Goal: Transaction & Acquisition: Purchase product/service

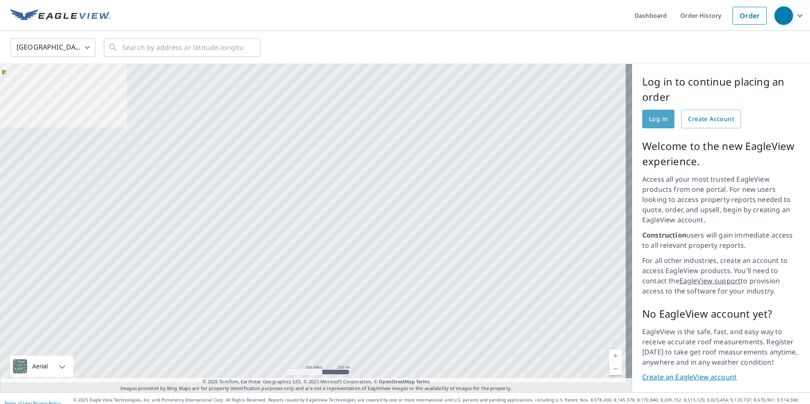
click at [649, 115] on span "Log in" at bounding box center [658, 119] width 19 height 11
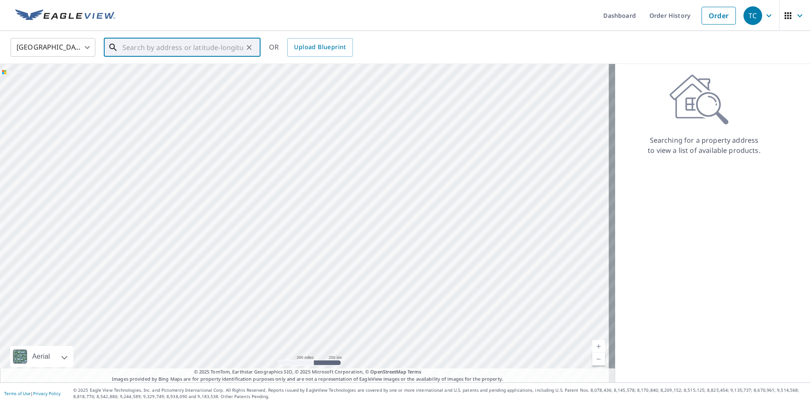
click at [139, 49] on input "text" at bounding box center [182, 48] width 121 height 24
click at [152, 75] on span "[STREET_ADDRESS]" at bounding box center [187, 72] width 133 height 10
type input "[STREET_ADDRESS][PERSON_NAME]"
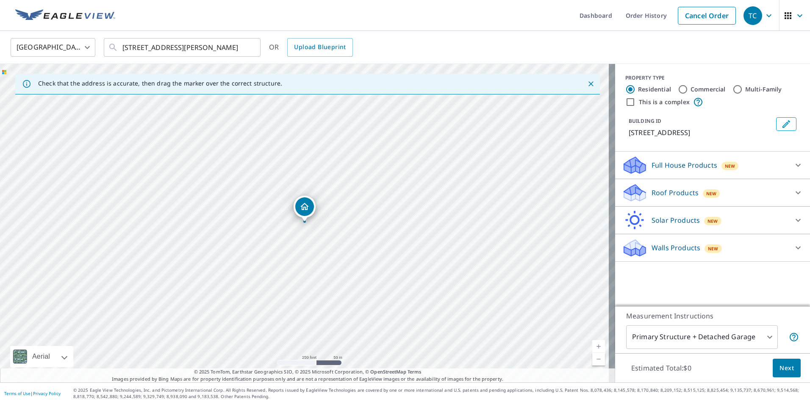
click at [308, 239] on div "[STREET_ADDRESS][PERSON_NAME]" at bounding box center [307, 223] width 615 height 319
drag, startPoint x: 302, startPoint y: 214, endPoint x: 310, endPoint y: 236, distance: 24.0
click at [594, 347] on link "Current Level 17, Zoom In" at bounding box center [598, 346] width 13 height 13
click at [594, 347] on link "Current Level 18, Zoom In" at bounding box center [598, 346] width 13 height 13
click at [592, 346] on link "Current Level 19, Zoom In" at bounding box center [598, 346] width 13 height 13
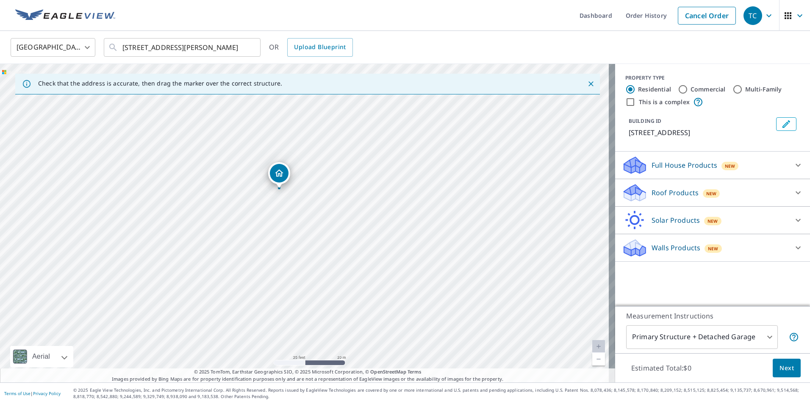
drag, startPoint x: 306, startPoint y: 219, endPoint x: 281, endPoint y: 186, distance: 42.0
click at [304, 223] on div at bounding box center [304, 221] width 3 height 3
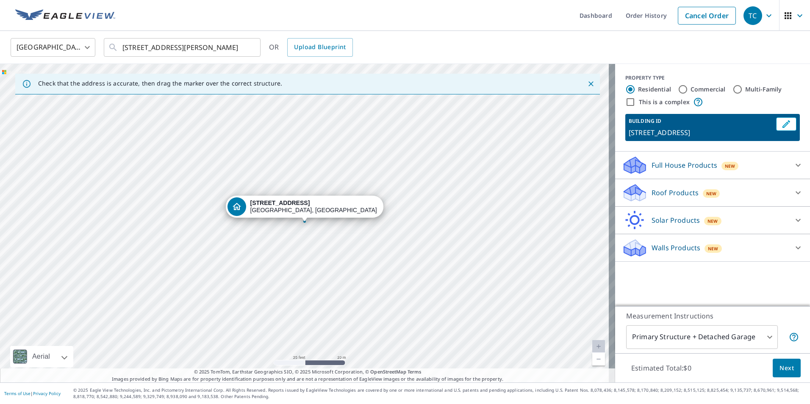
click at [304, 223] on div at bounding box center [304, 221] width 3 height 3
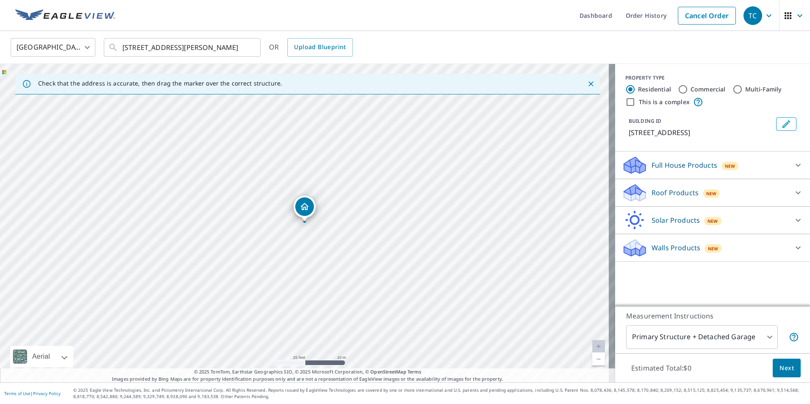
click at [785, 125] on icon "Edit building 1" at bounding box center [786, 124] width 10 height 10
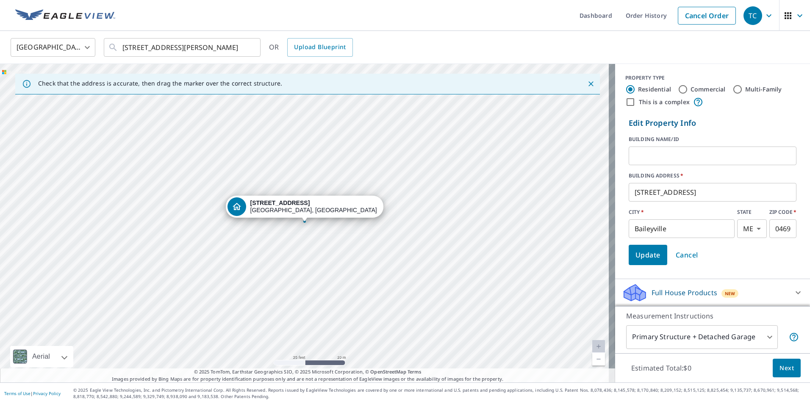
click at [635, 191] on input "[STREET_ADDRESS]" at bounding box center [713, 192] width 168 height 24
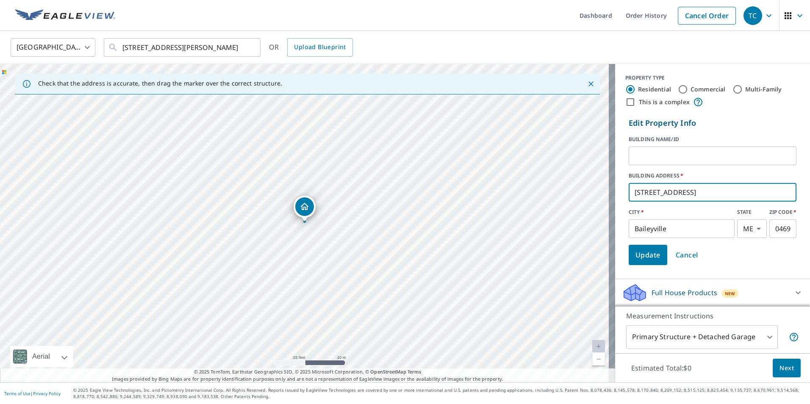
scroll to position [42, 0]
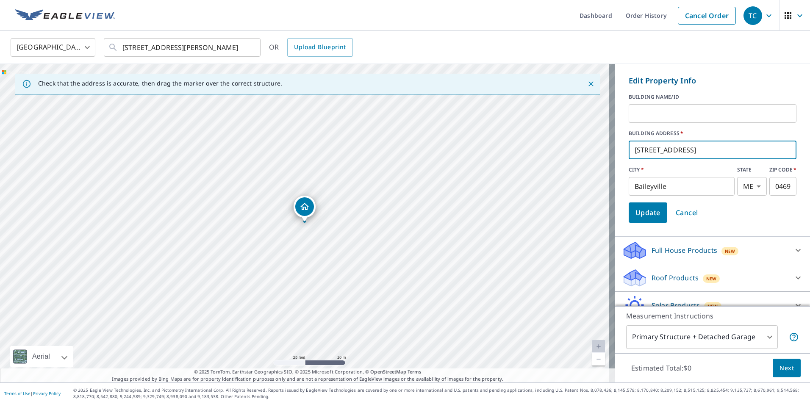
type input "[STREET_ADDRESS]"
click at [648, 214] on span "Update" at bounding box center [647, 213] width 25 height 12
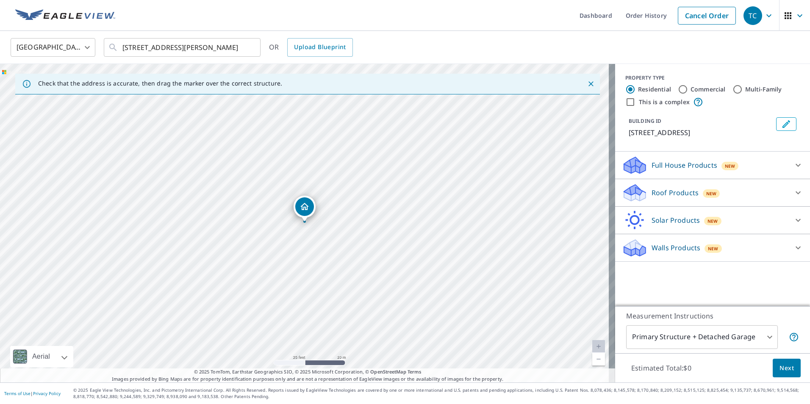
scroll to position [0, 0]
click at [636, 197] on icon at bounding box center [635, 196] width 22 height 10
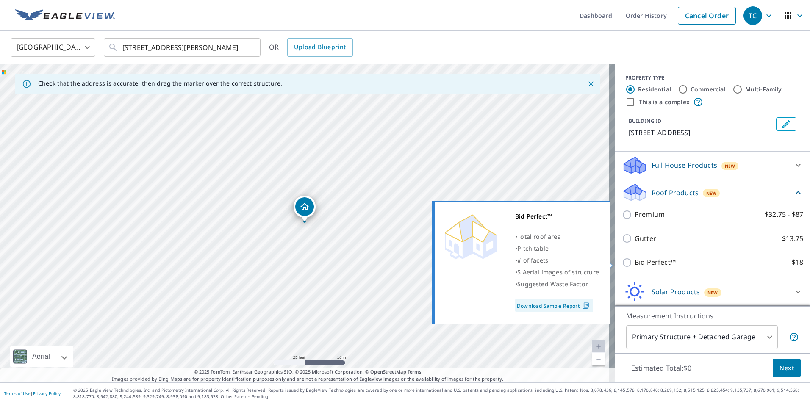
click at [644, 263] on p "Bid Perfect™" at bounding box center [655, 262] width 41 height 11
click at [635, 263] on input "Bid Perfect™ $18" at bounding box center [628, 263] width 13 height 10
checkbox input "true"
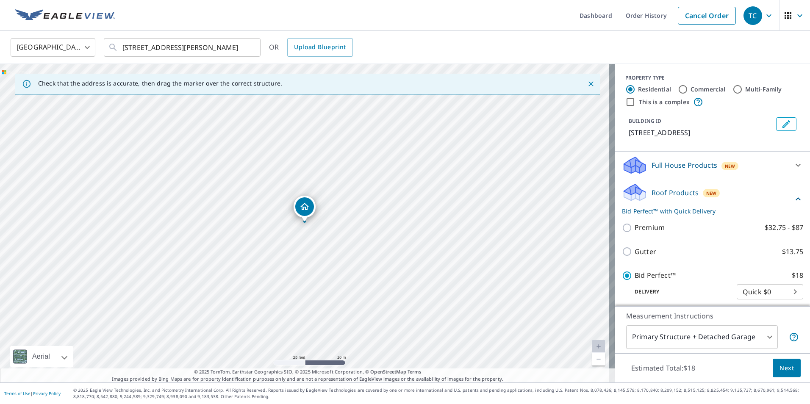
click at [735, 293] on body "TC TC Dashboard Order History Cancel Order TC [GEOGRAPHIC_DATA] US ​ [STREET_AD…" at bounding box center [405, 202] width 810 height 404
click at [735, 292] on li "Quick $0" at bounding box center [757, 291] width 67 height 15
click at [635, 291] on p "Delivery" at bounding box center [679, 292] width 115 height 8
click at [732, 289] on body "TC TC Dashboard Order History Cancel Order TC [GEOGRAPHIC_DATA] US ​ [STREET_AD…" at bounding box center [405, 202] width 810 height 404
drag, startPoint x: 800, startPoint y: 246, endPoint x: 802, endPoint y: 266, distance: 20.5
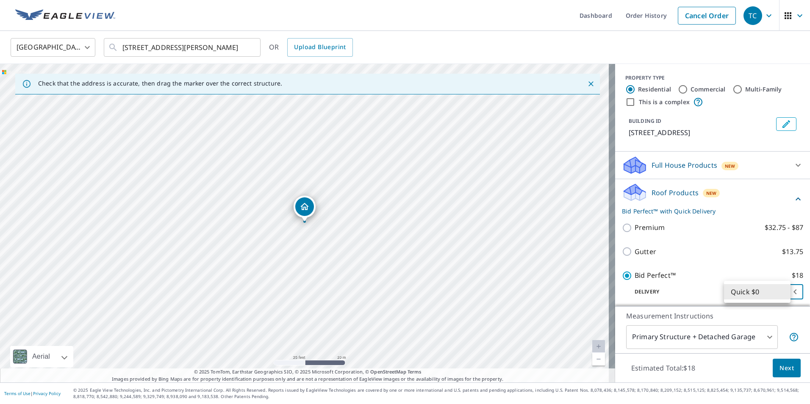
click at [802, 266] on div at bounding box center [405, 202] width 810 height 404
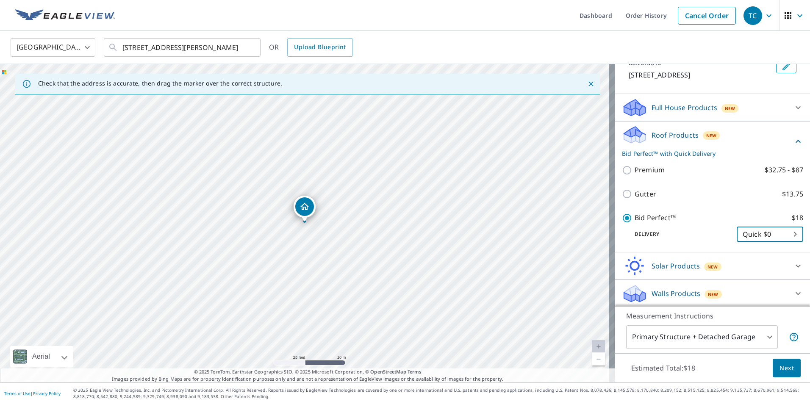
scroll to position [59, 0]
click at [785, 368] on span "Next" at bounding box center [786, 368] width 14 height 11
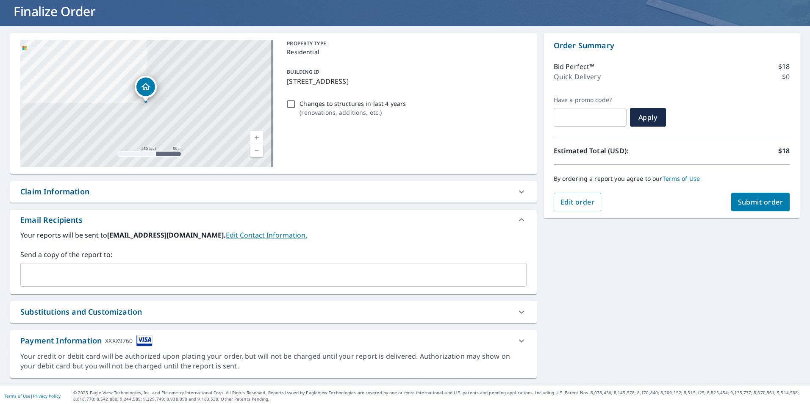
scroll to position [55, 0]
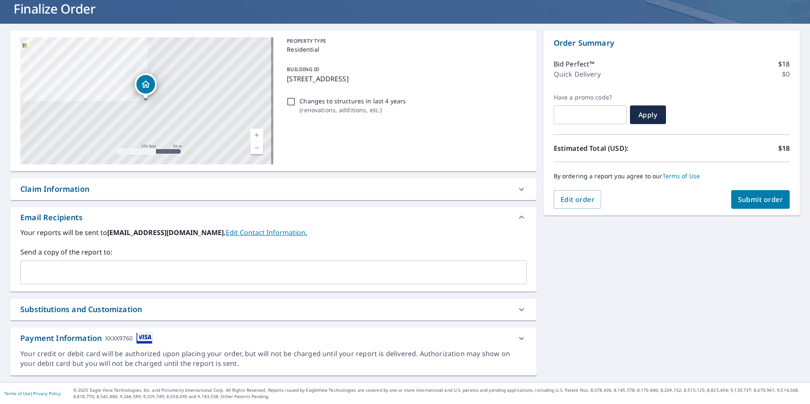
click at [519, 340] on icon at bounding box center [521, 338] width 10 height 10
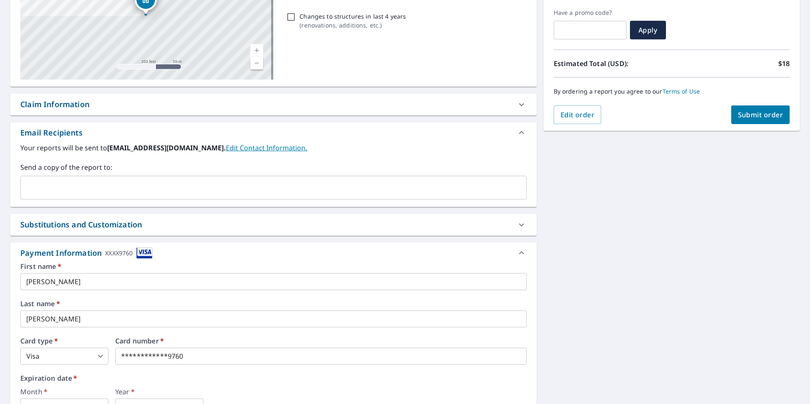
scroll to position [182, 0]
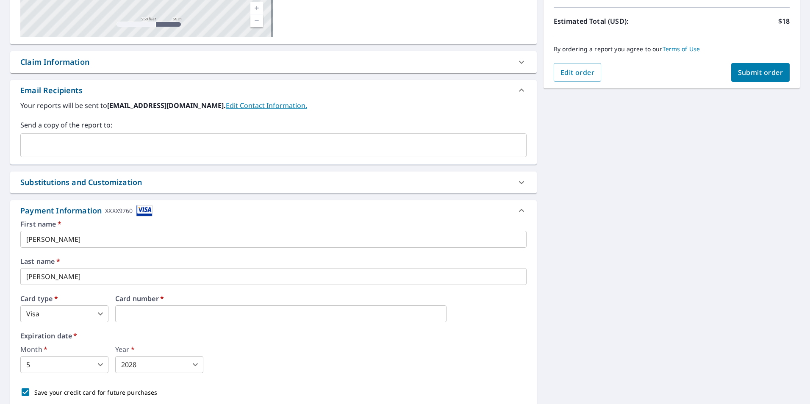
click at [78, 366] on body "TC TC Dashboard Order History Cancel Order TC Dashboard / Finalize Order Finali…" at bounding box center [405, 202] width 810 height 404
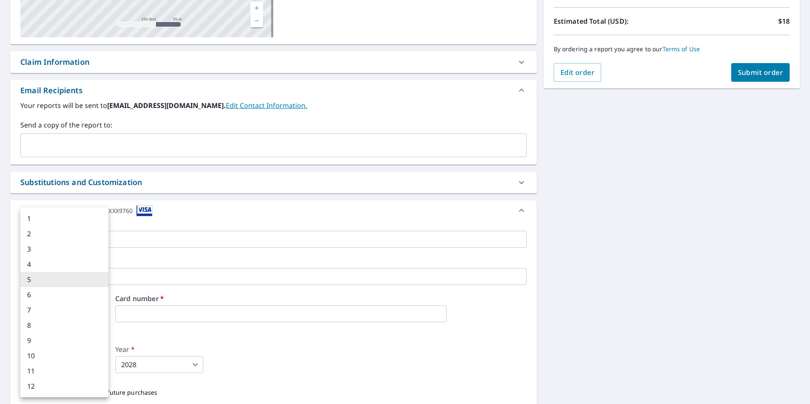
click at [33, 263] on li "4" at bounding box center [64, 264] width 88 height 15
type input "4"
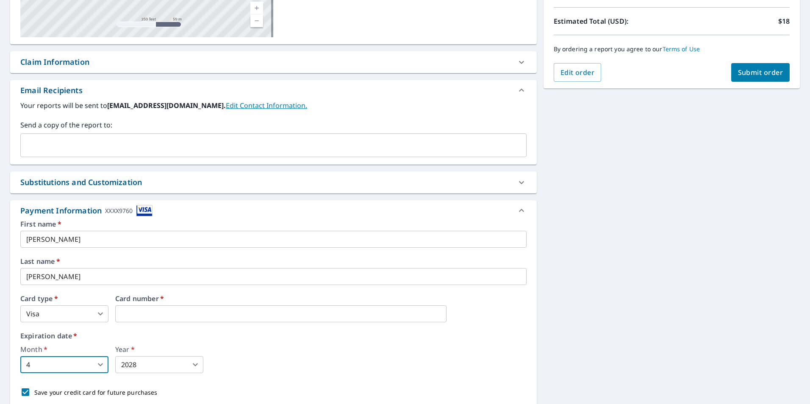
click at [144, 371] on body "TC TC Dashboard Order History Cancel Order TC Dashboard / Finalize Order Finali…" at bounding box center [405, 202] width 810 height 404
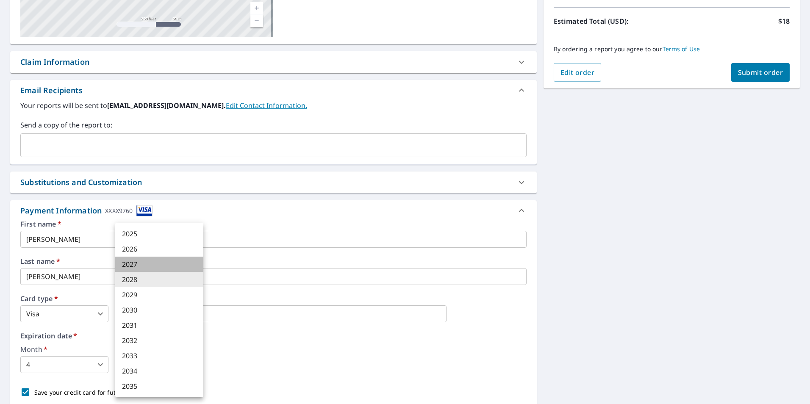
click at [136, 264] on li "2027" at bounding box center [159, 264] width 88 height 15
type input "2027"
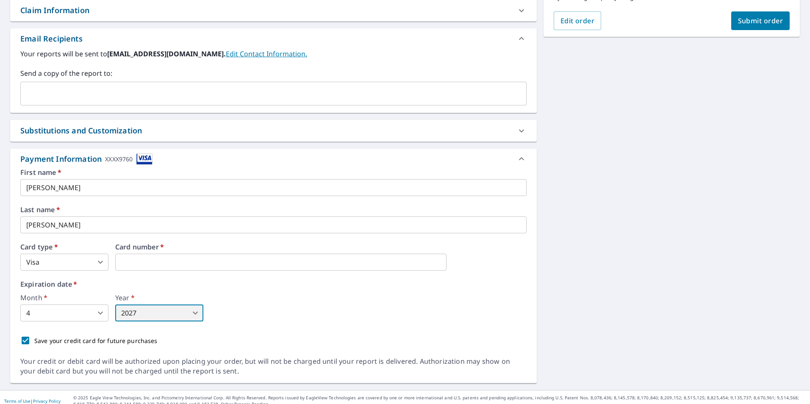
scroll to position [241, 0]
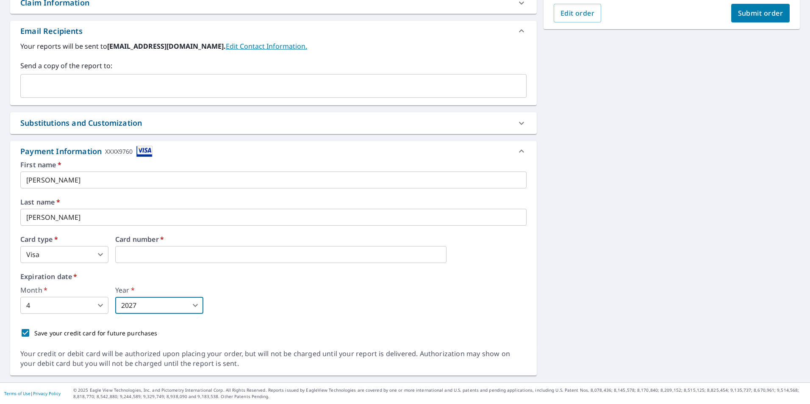
click at [46, 181] on input "[PERSON_NAME]" at bounding box center [273, 180] width 506 height 17
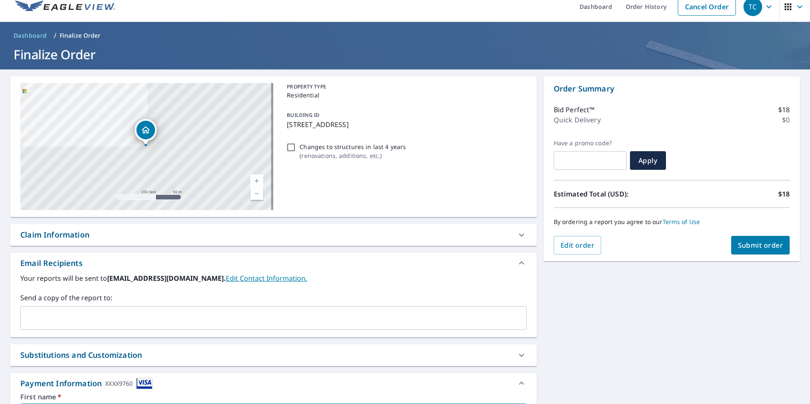
scroll to position [0, 0]
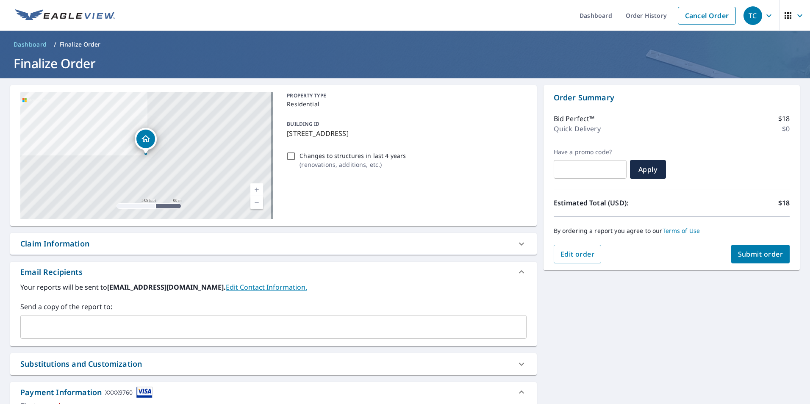
click at [749, 253] on span "Submit order" at bounding box center [760, 254] width 45 height 9
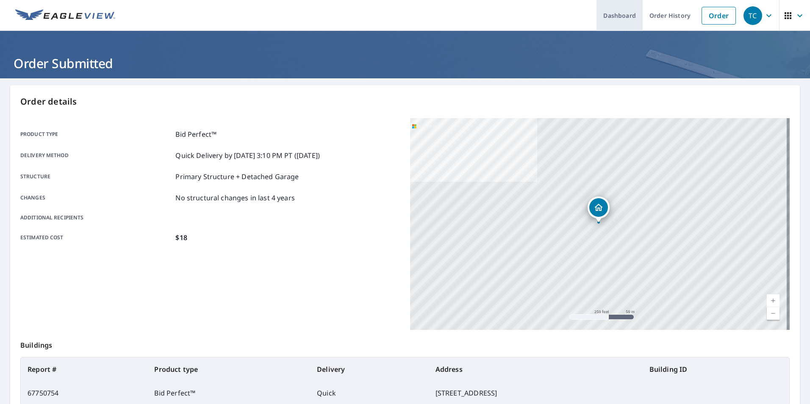
click at [627, 16] on link "Dashboard" at bounding box center [619, 15] width 46 height 31
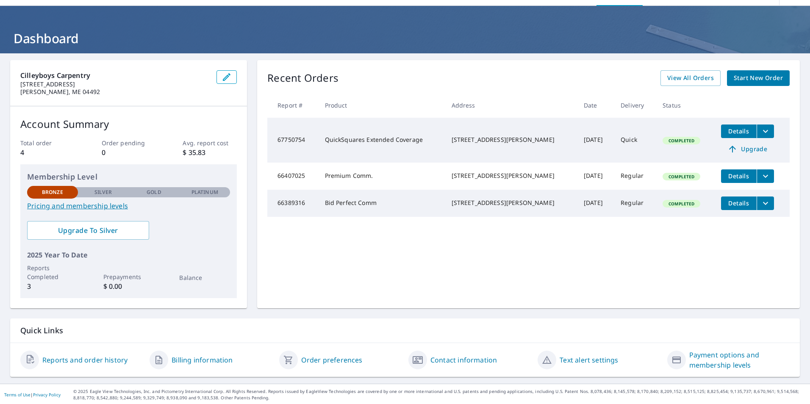
scroll to position [26, 0]
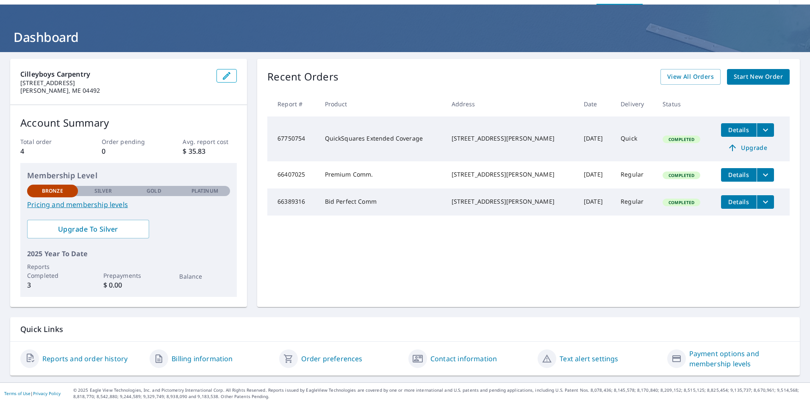
click at [663, 140] on span "Completed" at bounding box center [681, 139] width 36 height 6
click at [731, 128] on span "Details" at bounding box center [738, 130] width 25 height 8
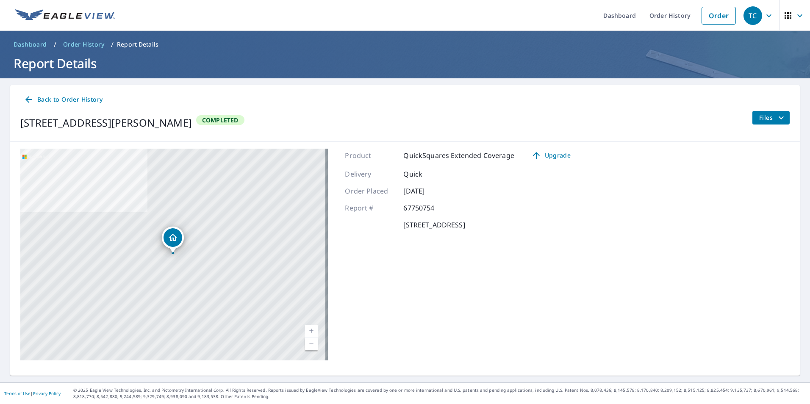
click at [131, 44] on p "Report Details" at bounding box center [138, 44] width 42 height 8
click at [764, 116] on span "Files" at bounding box center [772, 118] width 27 height 10
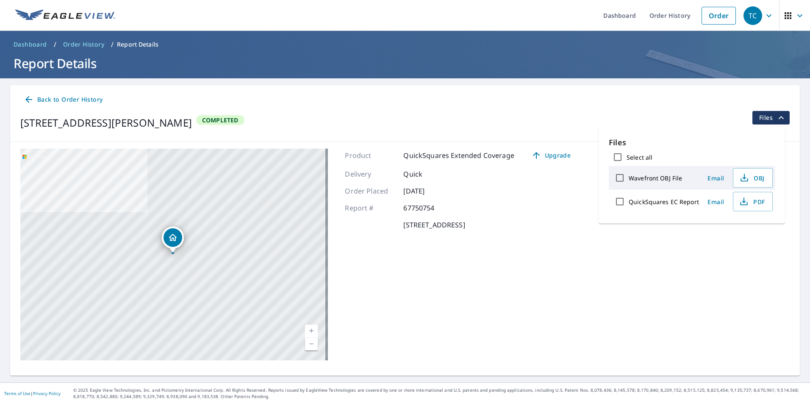
click at [618, 203] on input "QuickSquares EC Report" at bounding box center [620, 202] width 18 height 18
checkbox input "true"
click at [744, 233] on span "Download" at bounding box center [742, 231] width 45 height 10
click at [804, 398] on div at bounding box center [804, 398] width 0 height 0
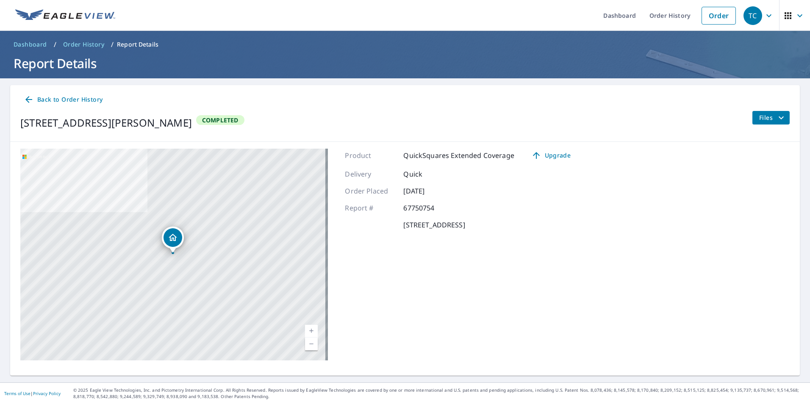
click at [804, 398] on div at bounding box center [804, 398] width 0 height 0
click at [135, 46] on p "Report Details" at bounding box center [138, 44] width 42 height 8
click at [24, 40] on span "Dashboard" at bounding box center [30, 44] width 33 height 8
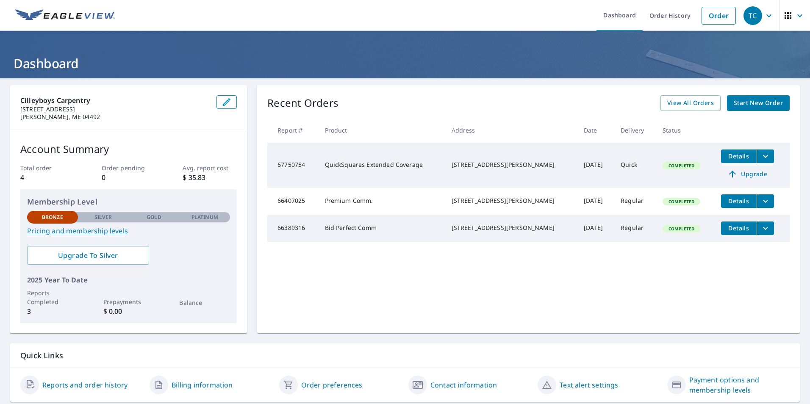
click at [760, 153] on icon "filesDropdownBtn-67750754" at bounding box center [765, 156] width 10 height 10
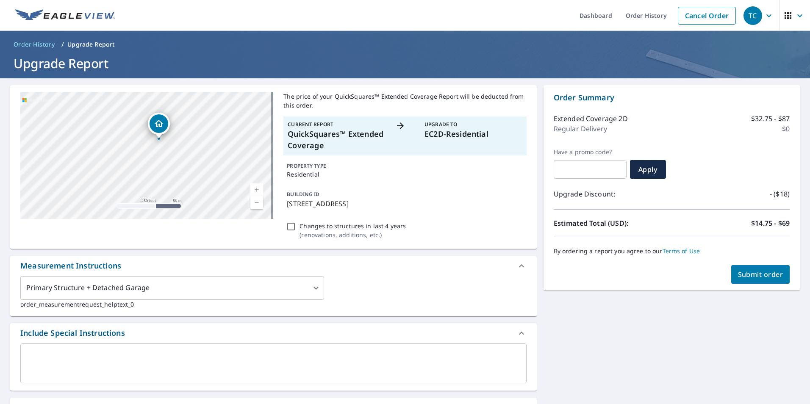
drag, startPoint x: 145, startPoint y: 152, endPoint x: 158, endPoint y: 136, distance: 20.3
click at [158, 136] on div "Dropped pin, building 1, Residential property, 77 Ridgewood Dr Baileyville, ME …" at bounding box center [158, 134] width 11 height 8
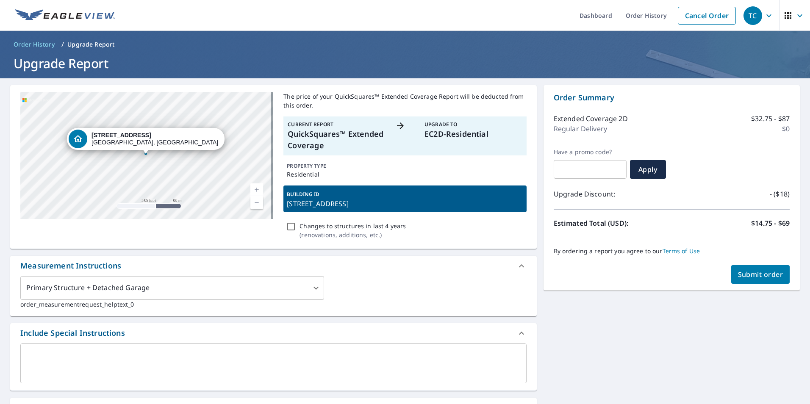
click at [255, 180] on div "[STREET_ADDRESS][PERSON_NAME]" at bounding box center [146, 155] width 253 height 127
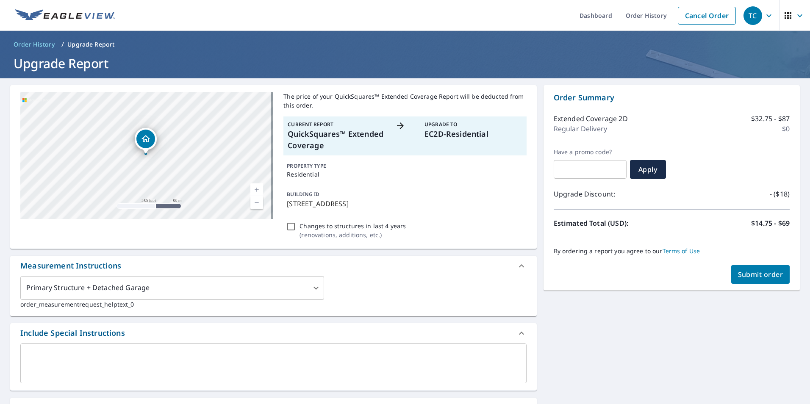
click at [255, 189] on link "Current Level 17, Zoom In" at bounding box center [256, 189] width 13 height 13
click at [145, 152] on div "Dropped pin, building 1, Residential property, 77 Ridgewood Dr Baileyville, ME …" at bounding box center [145, 149] width 11 height 8
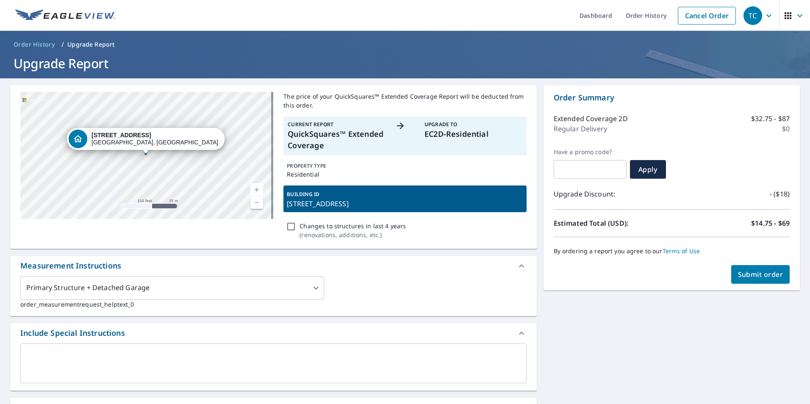
click at [158, 191] on div "[STREET_ADDRESS][PERSON_NAME]" at bounding box center [146, 155] width 253 height 127
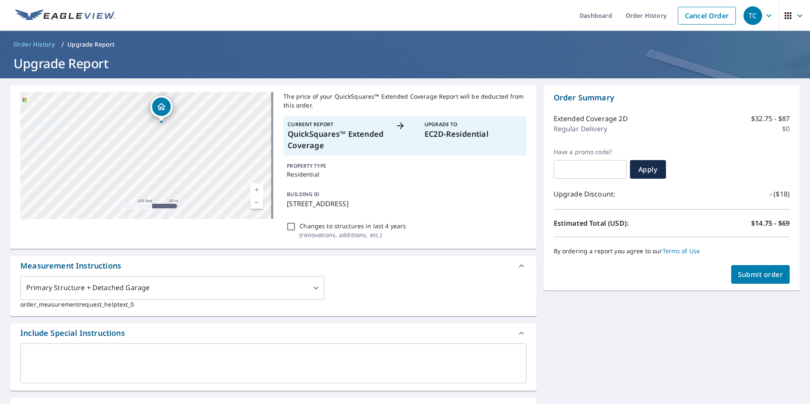
drag, startPoint x: 146, startPoint y: 150, endPoint x: 158, endPoint y: 117, distance: 35.5
click at [159, 116] on div "[STREET_ADDRESS][PERSON_NAME]" at bounding box center [161, 107] width 22 height 22
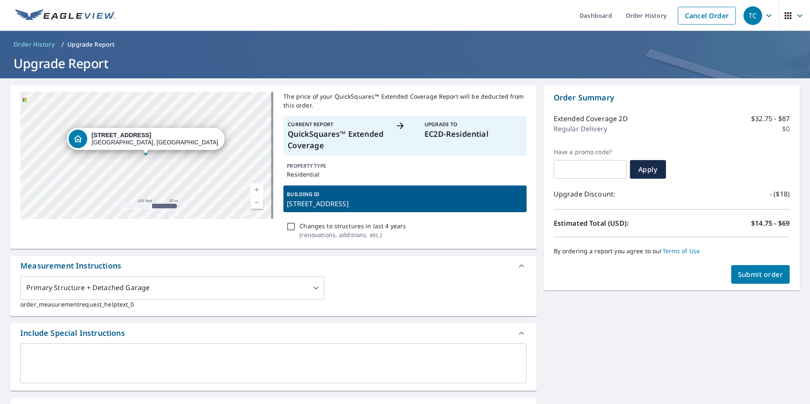
click at [156, 189] on div "[STREET_ADDRESS][PERSON_NAME]" at bounding box center [146, 155] width 253 height 127
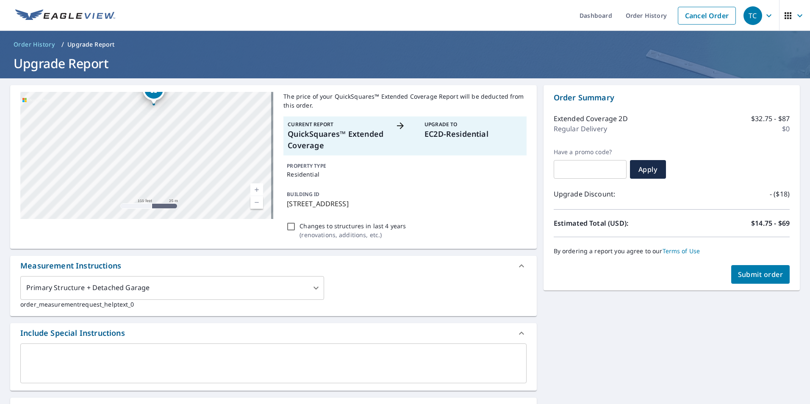
drag, startPoint x: 147, startPoint y: 147, endPoint x: 149, endPoint y: 74, distance: 73.3
click at [149, 74] on div "Dashboard Order History Cancel Order TC Order History / Upgrade Report Upgrade …" at bounding box center [405, 202] width 810 height 404
click at [119, 121] on div "Dropped pin, building 1, Residential property, 77 Ridgewood Dr Baileyville, ME …" at bounding box center [118, 113] width 19 height 19
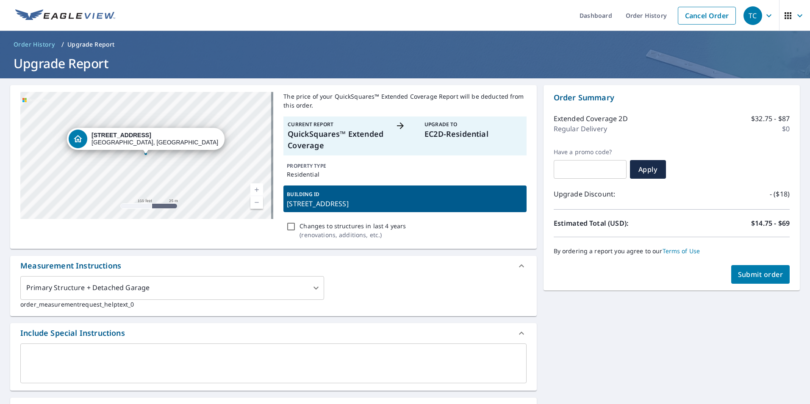
click at [155, 186] on div "[STREET_ADDRESS][PERSON_NAME]" at bounding box center [146, 155] width 253 height 127
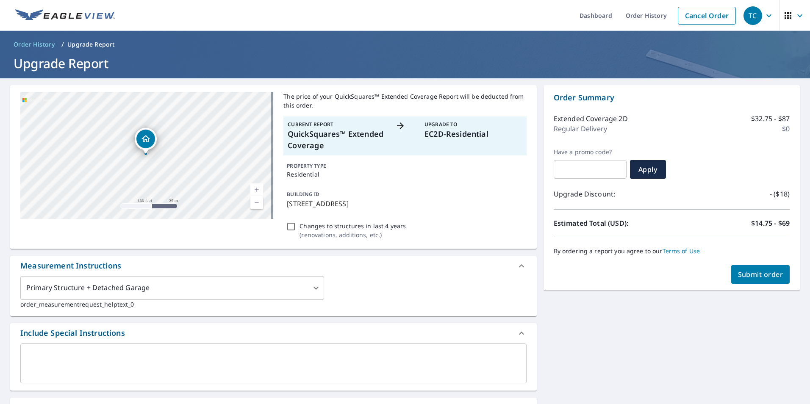
click at [155, 186] on div "[STREET_ADDRESS][PERSON_NAME]" at bounding box center [146, 155] width 253 height 127
drag, startPoint x: 155, startPoint y: 187, endPoint x: 179, endPoint y: 148, distance: 45.5
drag, startPoint x: 179, startPoint y: 148, endPoint x: 178, endPoint y: 160, distance: 11.5
click at [178, 160] on div "[STREET_ADDRESS][PERSON_NAME]" at bounding box center [146, 155] width 253 height 127
drag, startPoint x: 146, startPoint y: 138, endPoint x: 129, endPoint y: 75, distance: 65.4
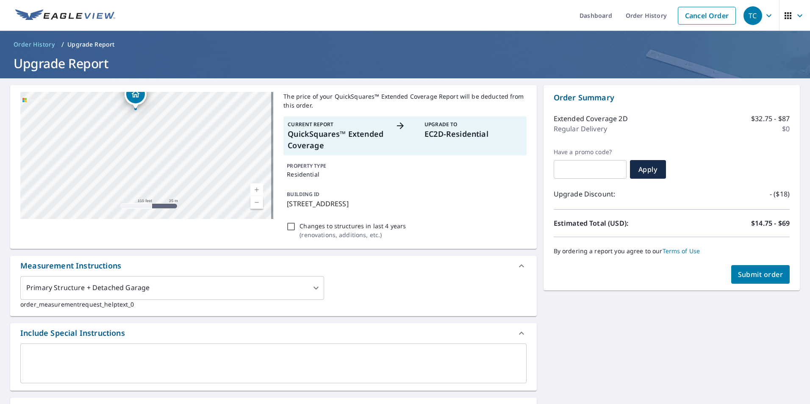
click at [129, 75] on div "Dashboard Order History Cancel Order TC Order History / Upgrade Report Upgrade …" at bounding box center [405, 202] width 810 height 404
click at [139, 129] on icon "Dropped pin, building 1, Residential property, 77 Ridgewood Dr Baileyville, ME …" at bounding box center [138, 129] width 10 height 10
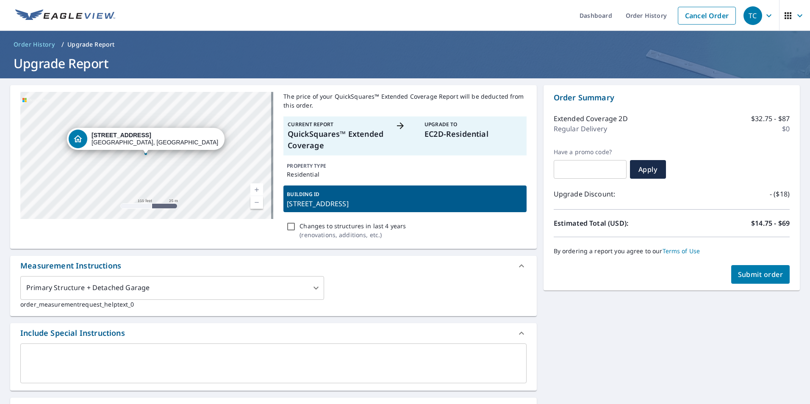
click at [149, 148] on div "[STREET_ADDRESS][PERSON_NAME]" at bounding box center [146, 139] width 158 height 22
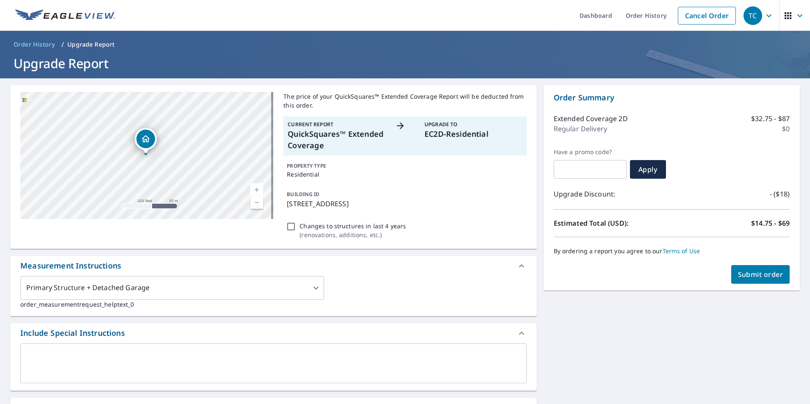
click at [160, 192] on div "[STREET_ADDRESS][PERSON_NAME]" at bounding box center [146, 155] width 253 height 127
click at [147, 138] on icon "Dropped pin, building 1, Residential property, 77 Ridgewood Dr Baileyville, ME …" at bounding box center [146, 139] width 10 height 10
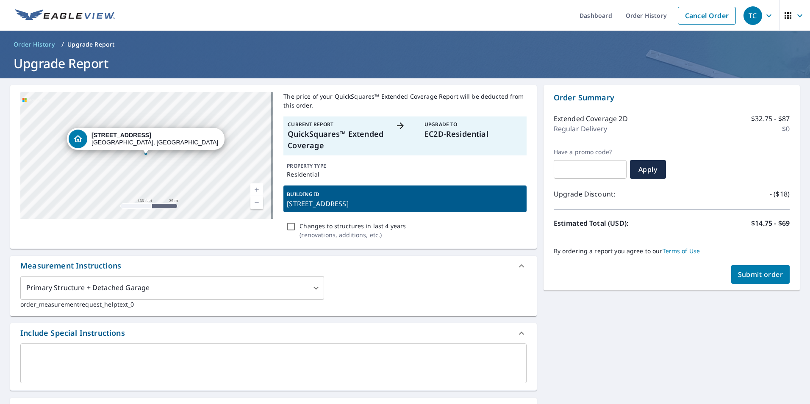
click at [160, 194] on div "[STREET_ADDRESS][PERSON_NAME]" at bounding box center [146, 155] width 253 height 127
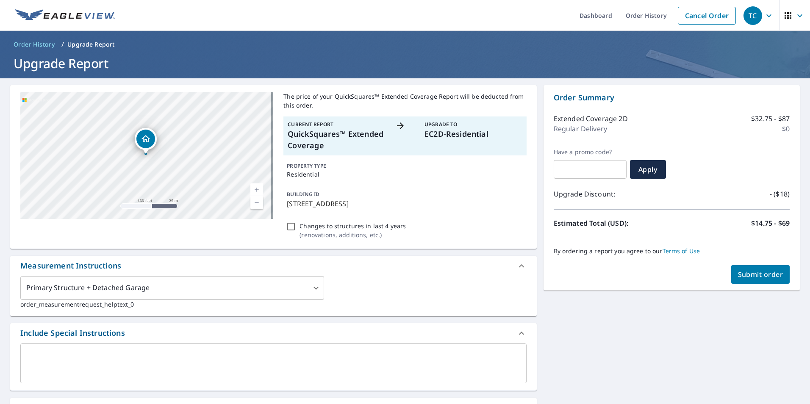
click at [160, 194] on div "[STREET_ADDRESS][PERSON_NAME]" at bounding box center [146, 155] width 253 height 127
click at [156, 189] on div "[STREET_ADDRESS][PERSON_NAME]" at bounding box center [146, 155] width 253 height 127
drag, startPoint x: 156, startPoint y: 189, endPoint x: 150, endPoint y: 130, distance: 58.4
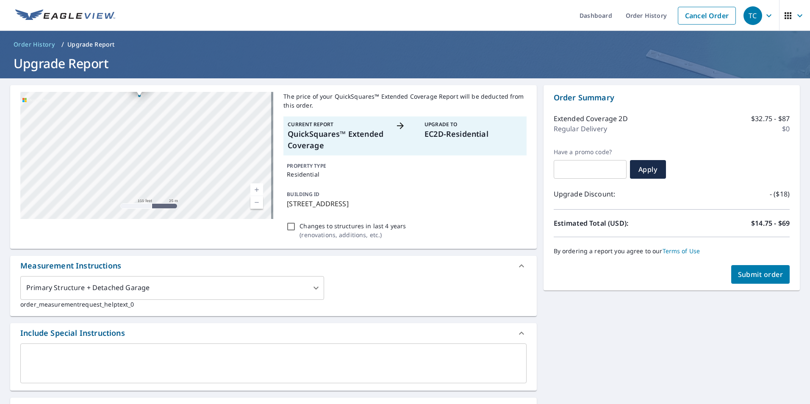
click at [150, 130] on div "[STREET_ADDRESS][PERSON_NAME]" at bounding box center [146, 155] width 253 height 127
click at [150, 134] on div "[STREET_ADDRESS][PERSON_NAME]" at bounding box center [146, 155] width 253 height 127
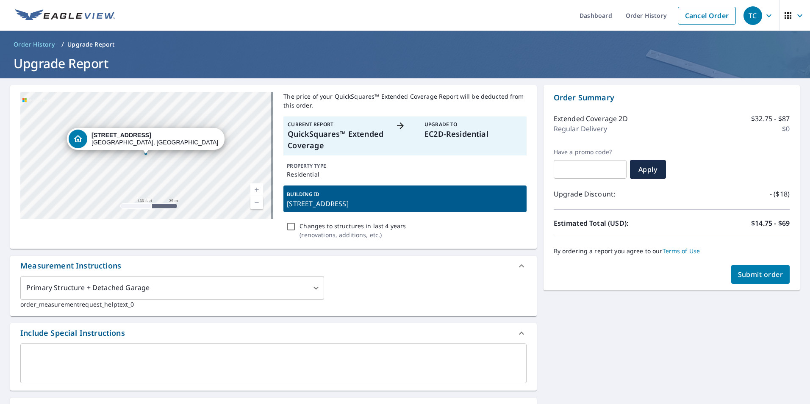
click at [144, 147] on div "[STREET_ADDRESS][PERSON_NAME]" at bounding box center [146, 139] width 158 height 22
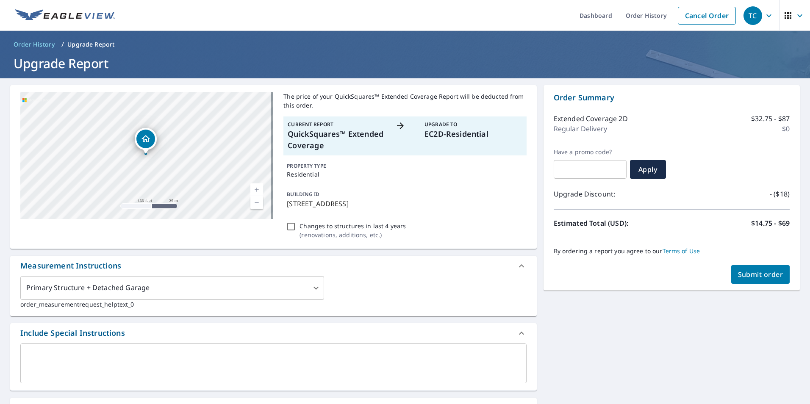
click at [144, 147] on div "Dropped pin, building 1, Residential property, 77 Ridgewood Dr Baileyville, ME …" at bounding box center [145, 139] width 19 height 19
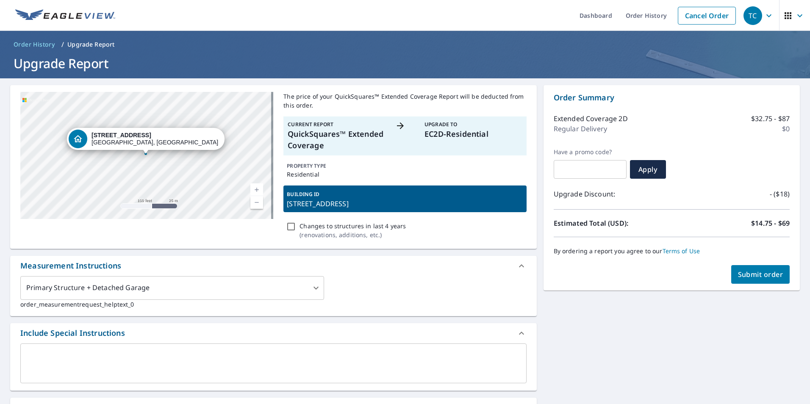
click at [144, 147] on div "[STREET_ADDRESS][PERSON_NAME]" at bounding box center [146, 139] width 158 height 22
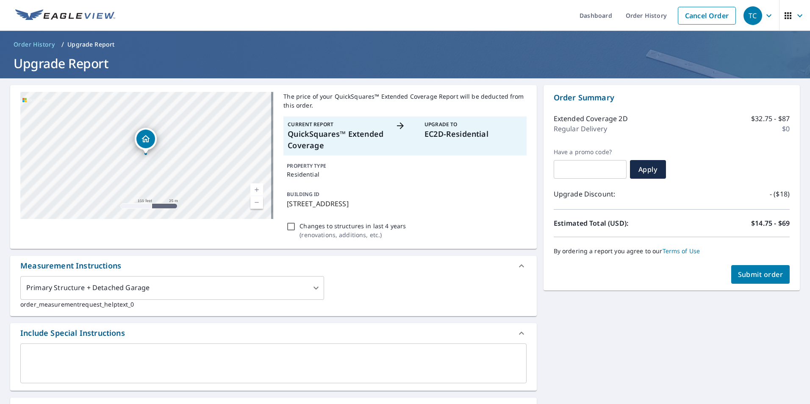
click at [155, 193] on div "[STREET_ADDRESS][PERSON_NAME]" at bounding box center [146, 155] width 253 height 127
click at [155, 189] on div "[STREET_ADDRESS][PERSON_NAME]" at bounding box center [146, 155] width 253 height 127
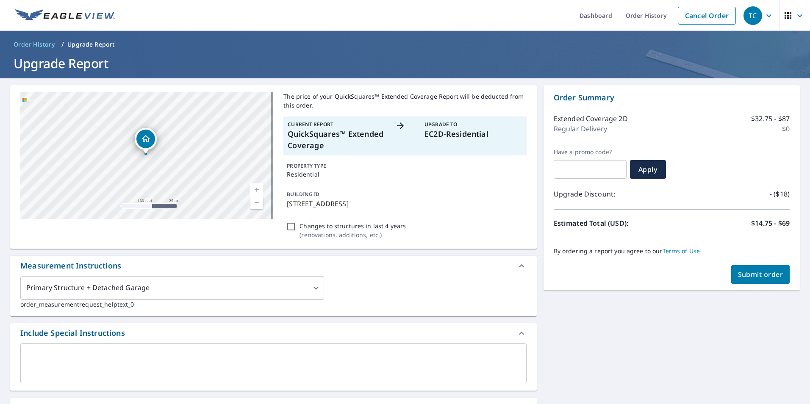
click at [158, 187] on div "[STREET_ADDRESS][PERSON_NAME]" at bounding box center [146, 155] width 253 height 127
click at [251, 200] on link "Current Level 18, Zoom Out" at bounding box center [256, 202] width 13 height 13
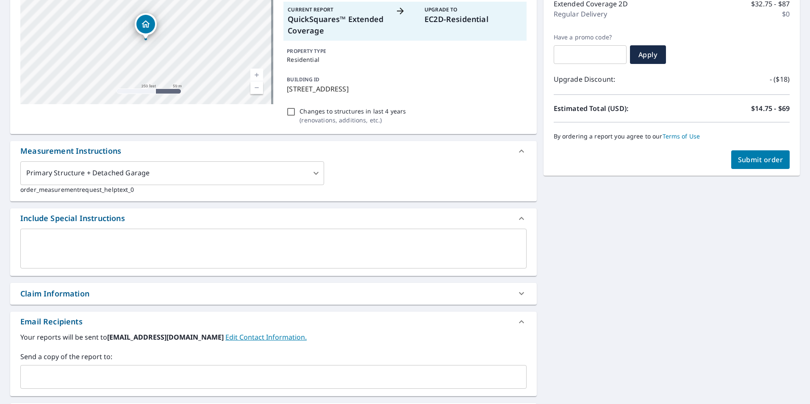
scroll to position [92, 0]
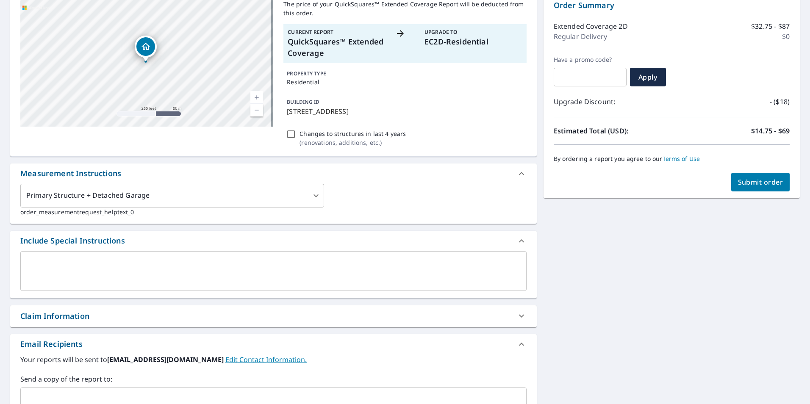
click at [746, 182] on span "Submit order" at bounding box center [760, 182] width 45 height 9
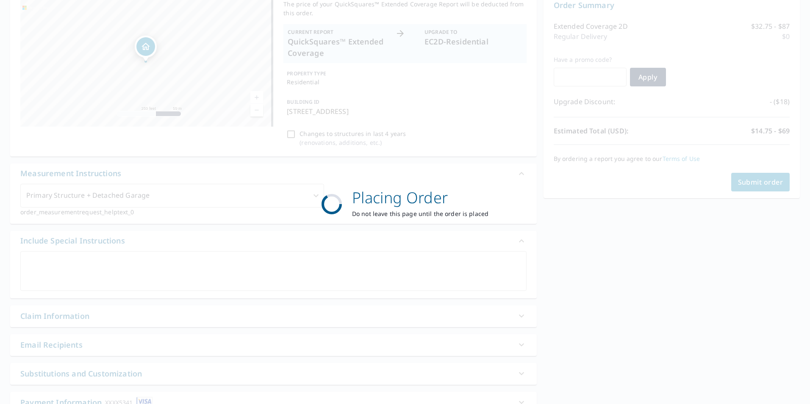
scroll to position [0, 0]
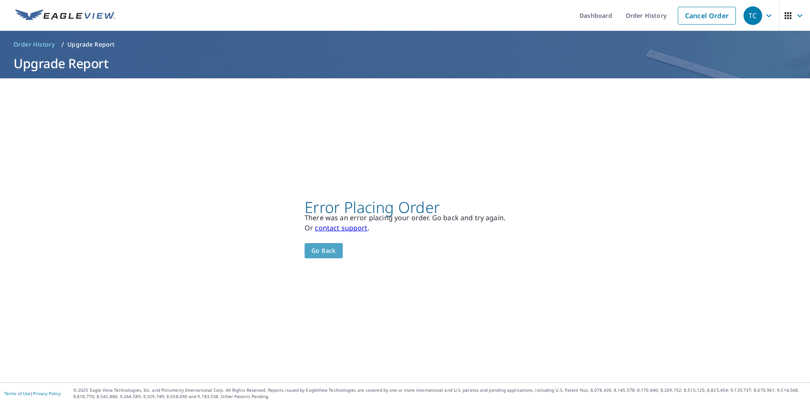
click at [315, 250] on span "Go back" at bounding box center [323, 251] width 25 height 11
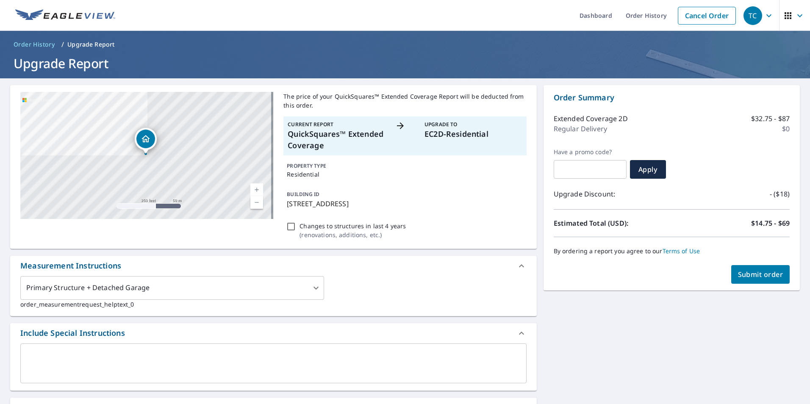
click at [150, 172] on div "[STREET_ADDRESS][PERSON_NAME]" at bounding box center [146, 155] width 253 height 127
click at [153, 172] on div "[STREET_ADDRESS][PERSON_NAME]" at bounding box center [146, 155] width 253 height 127
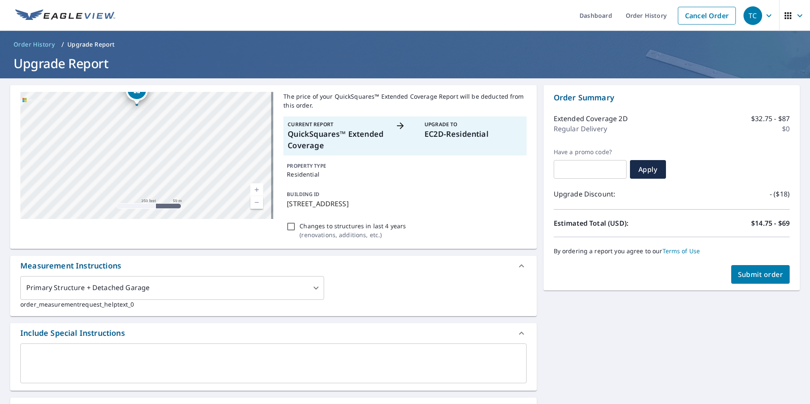
drag, startPoint x: 144, startPoint y: 151, endPoint x: 135, endPoint y: 102, distance: 50.4
click at [135, 102] on div "Dropped pin, building 1, Residential property, 77 Ridgewood Dr Baileyville, ME …" at bounding box center [136, 100] width 11 height 8
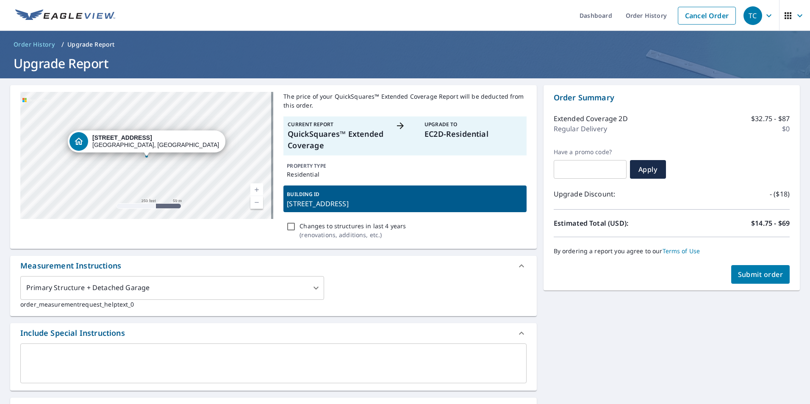
drag, startPoint x: 144, startPoint y: 153, endPoint x: 146, endPoint y: 162, distance: 9.0
click at [146, 156] on div "Dropped pin, building 1, Residential property, 77 Ridgewood Dr Baileyville, ME …" at bounding box center [146, 152] width 11 height 8
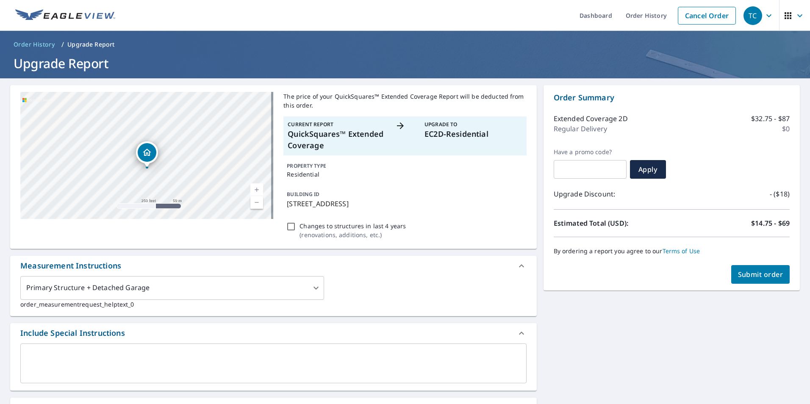
drag, startPoint x: 145, startPoint y: 152, endPoint x: 147, endPoint y: 165, distance: 13.6
click at [147, 165] on div "Dropped pin, building 1, Residential property, 77 Ridgewood Dr Baileyville, ME …" at bounding box center [146, 163] width 11 height 8
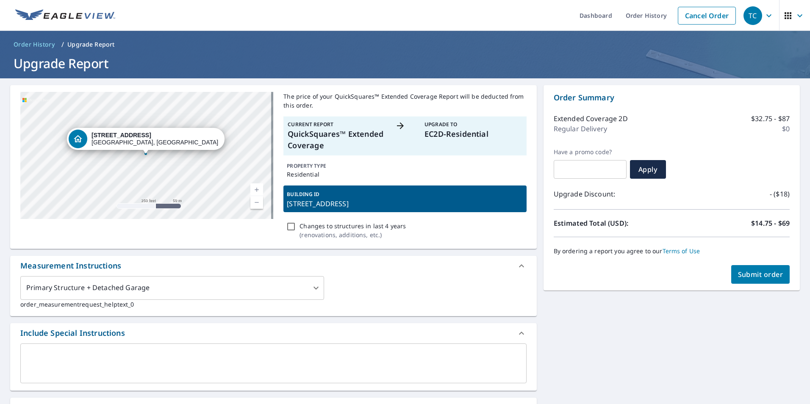
click at [151, 171] on div "[STREET_ADDRESS][PERSON_NAME]" at bounding box center [146, 155] width 253 height 127
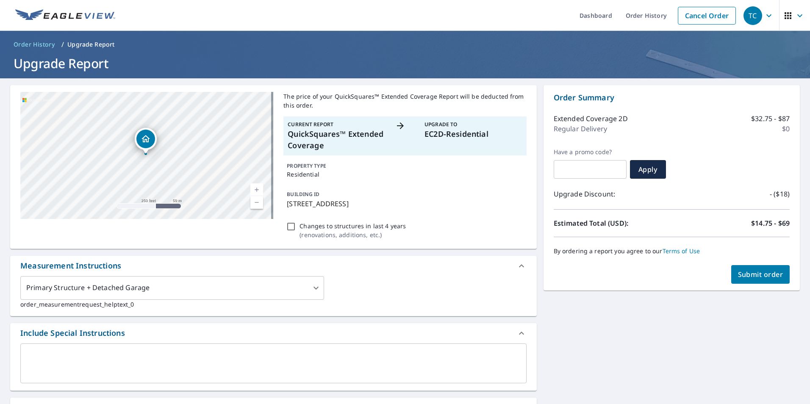
click at [252, 189] on link "Current Level 17, Zoom In" at bounding box center [256, 189] width 13 height 13
click at [257, 189] on link "Current Level 18, Zoom In" at bounding box center [256, 189] width 13 height 13
click at [257, 189] on link "Current Level 19, Zoom In" at bounding box center [256, 189] width 13 height 13
drag, startPoint x: 225, startPoint y: 194, endPoint x: 152, endPoint y: 32, distance: 178.0
click at [152, 32] on div "Dashboard Order History Cancel Order TC Order History / Upgrade Report Upgrade …" at bounding box center [405, 202] width 810 height 404
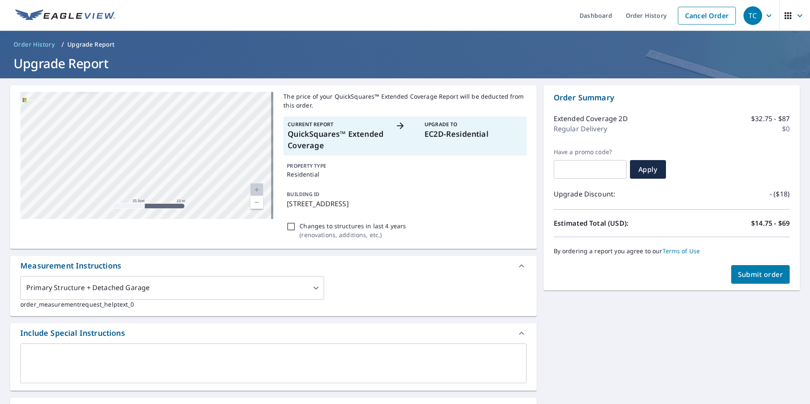
click at [165, 130] on div "[STREET_ADDRESS][PERSON_NAME]" at bounding box center [146, 155] width 253 height 127
click at [123, 194] on div "[STREET_ADDRESS][PERSON_NAME]" at bounding box center [146, 155] width 253 height 127
drag, startPoint x: 230, startPoint y: 203, endPoint x: 233, endPoint y: 159, distance: 44.2
click at [233, 159] on div "[STREET_ADDRESS][PERSON_NAME]" at bounding box center [146, 155] width 253 height 127
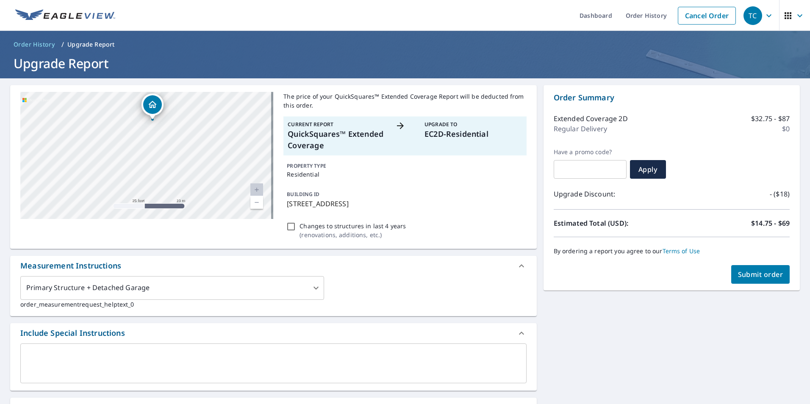
drag, startPoint x: 148, startPoint y: 109, endPoint x: 152, endPoint y: 119, distance: 10.5
click at [152, 119] on div "Dropped pin, building 1, Residential property, 77 Ridgewood Dr Baileyville, ME …" at bounding box center [152, 115] width 11 height 8
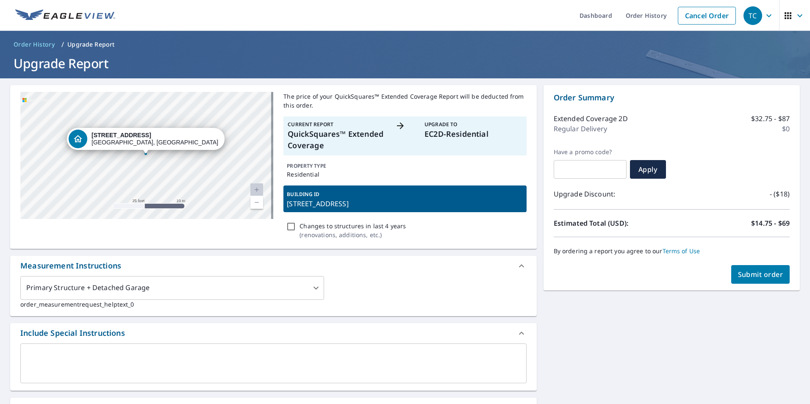
click at [149, 151] on div "Dropped pin, building 1, Residential property, 77 Ridgewood Dr Baileyville, ME …" at bounding box center [145, 149] width 11 height 8
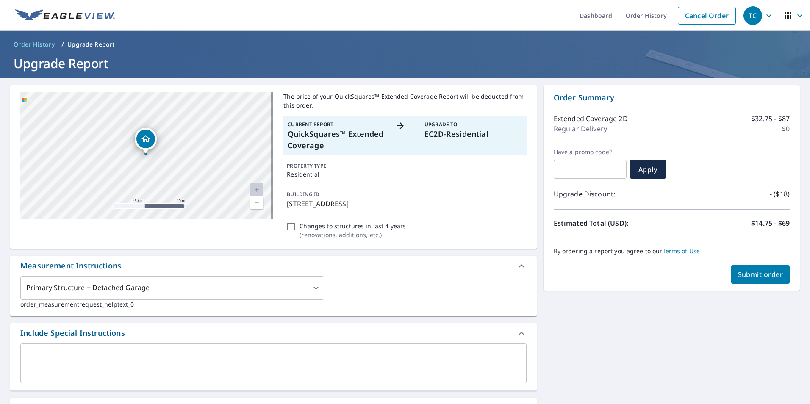
click at [149, 150] on div "Dropped pin, building 1, Residential property, 77 Ridgewood Dr Baileyville, ME …" at bounding box center [145, 149] width 11 height 8
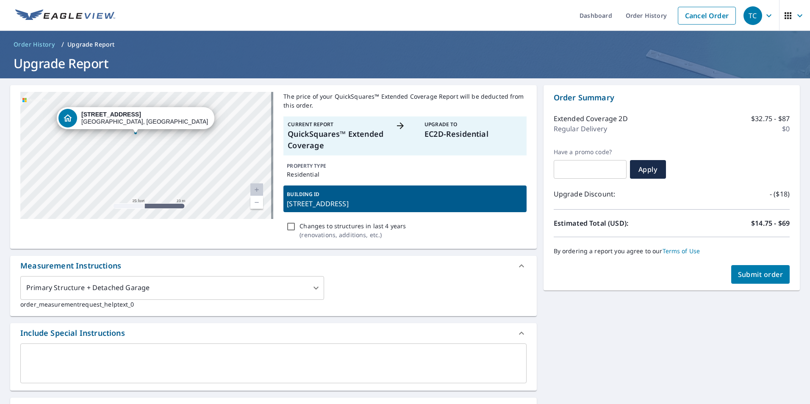
click at [136, 125] on div "Dropped pin, building 1, Residential property, 77 Ridgewood Dr Baileyville, ME …" at bounding box center [135, 129] width 11 height 8
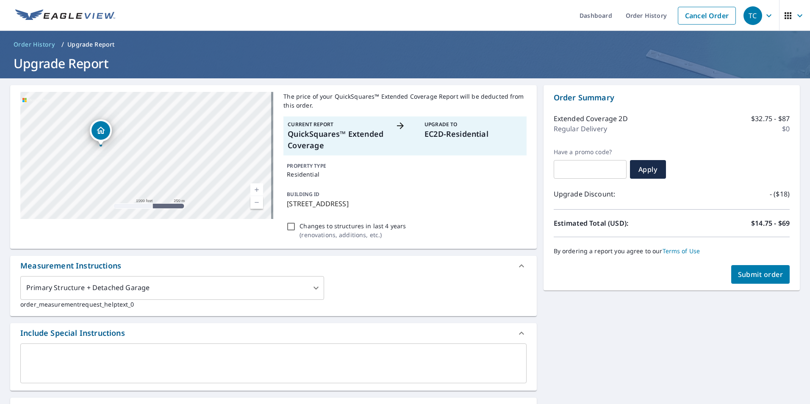
drag, startPoint x: 202, startPoint y: 131, endPoint x: 96, endPoint y: 150, distance: 107.9
click at [96, 150] on div "[STREET_ADDRESS][PERSON_NAME]" at bounding box center [146, 155] width 253 height 127
drag, startPoint x: 102, startPoint y: 142, endPoint x: 180, endPoint y: 122, distance: 81.3
click at [180, 122] on div "[STREET_ADDRESS][PERSON_NAME]" at bounding box center [146, 155] width 253 height 127
click at [146, 159] on div "[STREET_ADDRESS][PERSON_NAME]" at bounding box center [146, 155] width 253 height 127
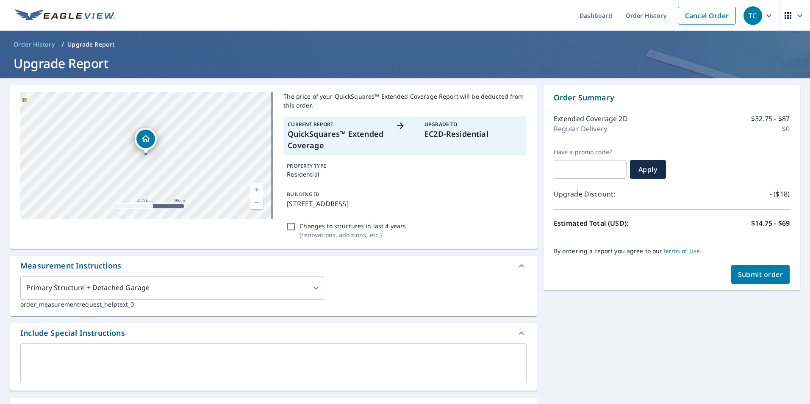
click at [146, 159] on div "[STREET_ADDRESS][PERSON_NAME]" at bounding box center [146, 155] width 253 height 127
click at [252, 191] on link "Current Level 15, Zoom In" at bounding box center [256, 189] width 13 height 13
click at [256, 190] on link "Current Level 16, Zoom In" at bounding box center [256, 189] width 13 height 13
drag, startPoint x: 143, startPoint y: 137, endPoint x: 138, endPoint y: 114, distance: 22.9
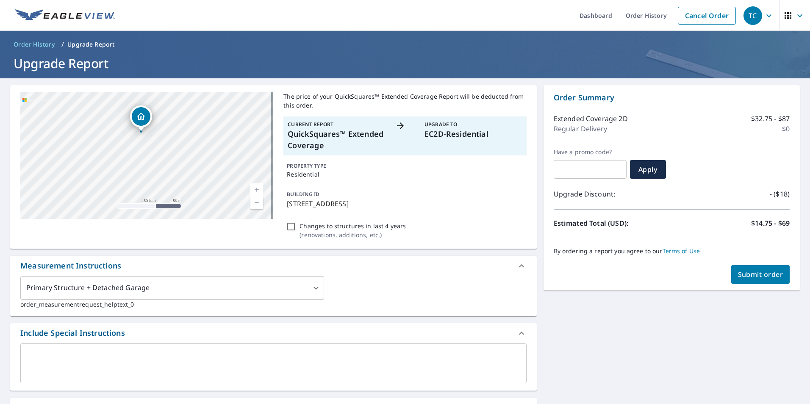
click at [138, 114] on icon "Dropped pin, building 1, Residential property, 77 Ridgewood Dr Baileyville, ME …" at bounding box center [141, 116] width 10 height 10
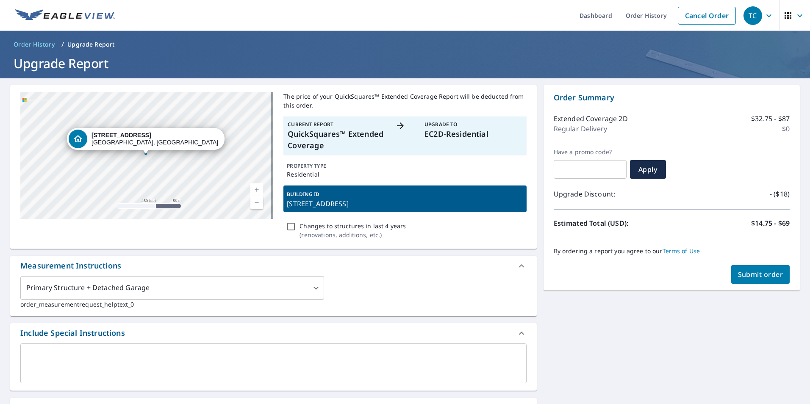
click at [151, 173] on div "[STREET_ADDRESS][PERSON_NAME]" at bounding box center [146, 155] width 253 height 127
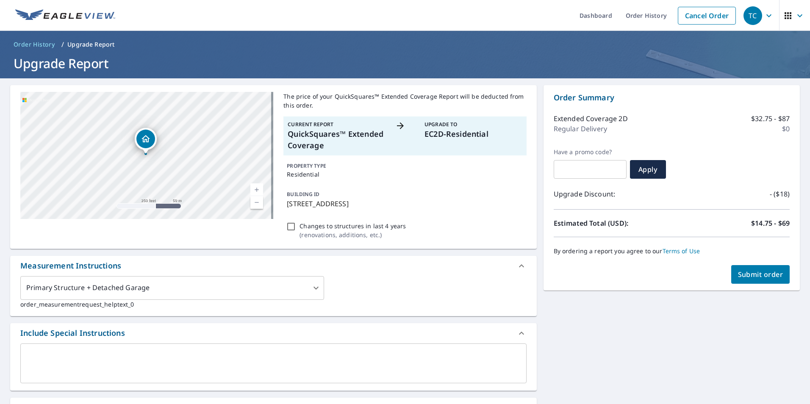
click at [152, 173] on div "[STREET_ADDRESS][PERSON_NAME]" at bounding box center [146, 155] width 253 height 127
click at [152, 172] on div "[STREET_ADDRESS][PERSON_NAME]" at bounding box center [146, 155] width 253 height 127
click at [153, 171] on div "[STREET_ADDRESS][PERSON_NAME]" at bounding box center [146, 155] width 253 height 127
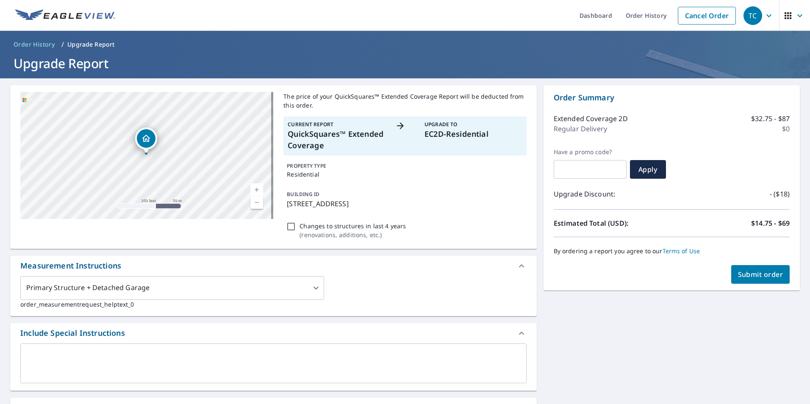
click at [153, 171] on div "[STREET_ADDRESS][PERSON_NAME]" at bounding box center [146, 155] width 253 height 127
drag, startPoint x: 153, startPoint y: 171, endPoint x: 161, endPoint y: 110, distance: 62.0
click at [161, 110] on div "[STREET_ADDRESS][PERSON_NAME]" at bounding box center [146, 155] width 253 height 127
click at [136, 137] on div "[STREET_ADDRESS][PERSON_NAME]" at bounding box center [146, 155] width 253 height 127
click at [136, 137] on div "[STREET_ADDRESS][PERSON_NAME]" at bounding box center [146, 139] width 22 height 22
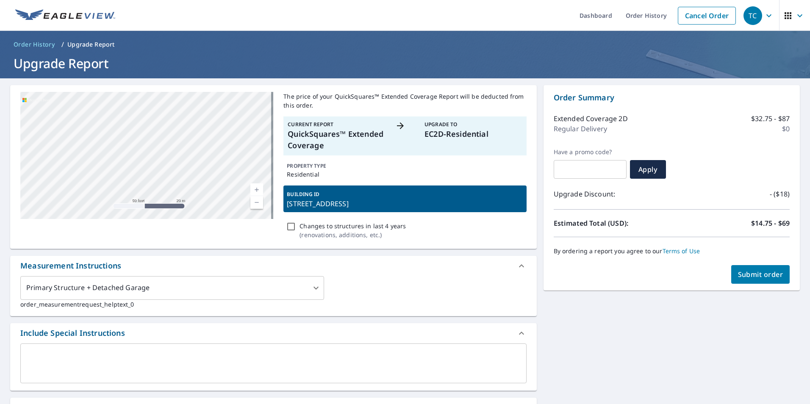
drag, startPoint x: 160, startPoint y: 200, endPoint x: 135, endPoint y: 101, distance: 102.3
click at [135, 101] on div "[STREET_ADDRESS][PERSON_NAME]" at bounding box center [146, 155] width 253 height 127
click at [138, 133] on div "[STREET_ADDRESS][PERSON_NAME]" at bounding box center [146, 155] width 253 height 127
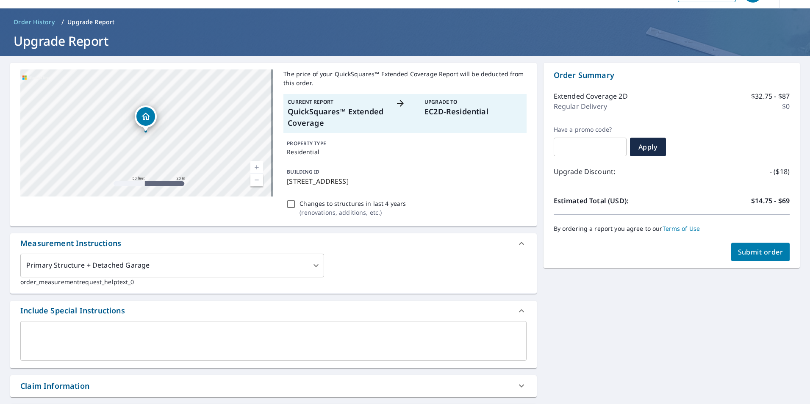
scroll to position [8, 0]
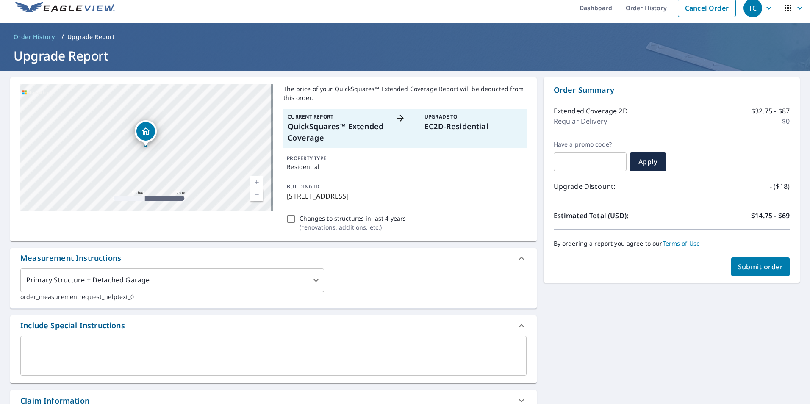
click at [748, 264] on span "Submit order" at bounding box center [760, 266] width 45 height 9
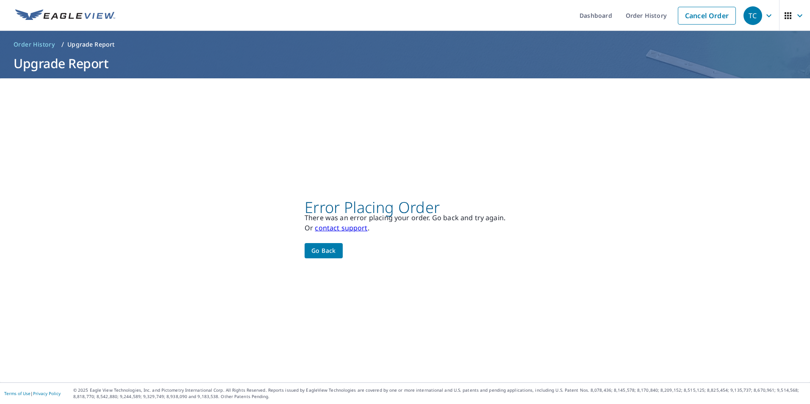
scroll to position [0, 0]
click at [331, 229] on link "contact support" at bounding box center [341, 227] width 53 height 9
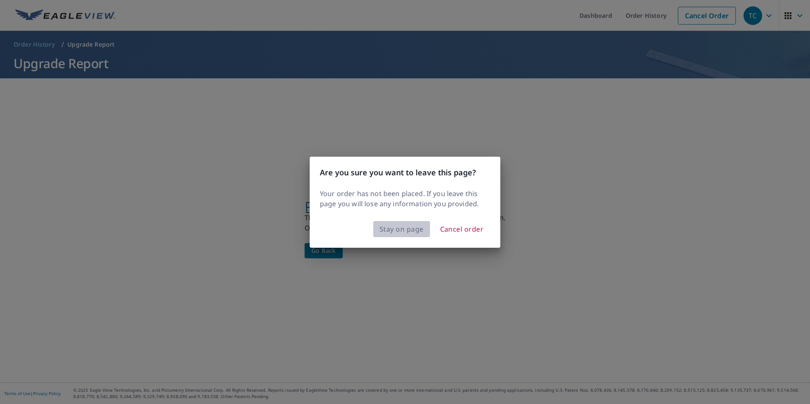
click at [411, 229] on span "Stay on page" at bounding box center [402, 229] width 44 height 12
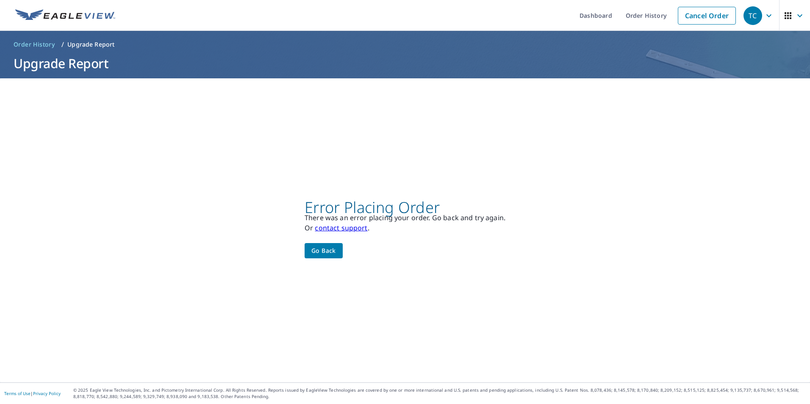
click at [340, 231] on link "contact support" at bounding box center [341, 227] width 53 height 9
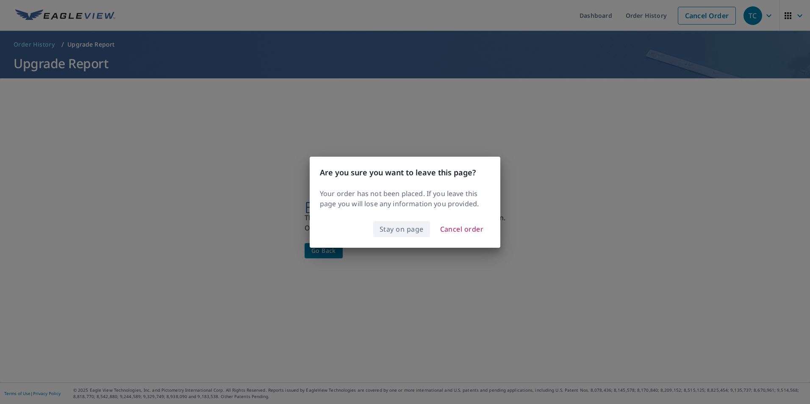
click at [400, 229] on span "Stay on page" at bounding box center [402, 229] width 44 height 12
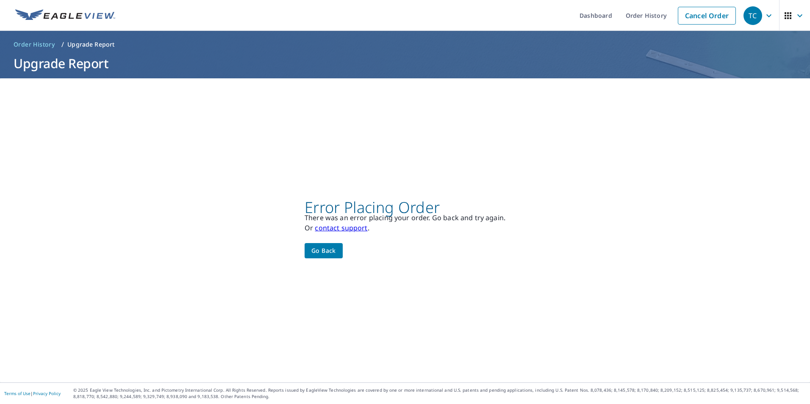
click at [320, 252] on span "Go back" at bounding box center [323, 251] width 25 height 11
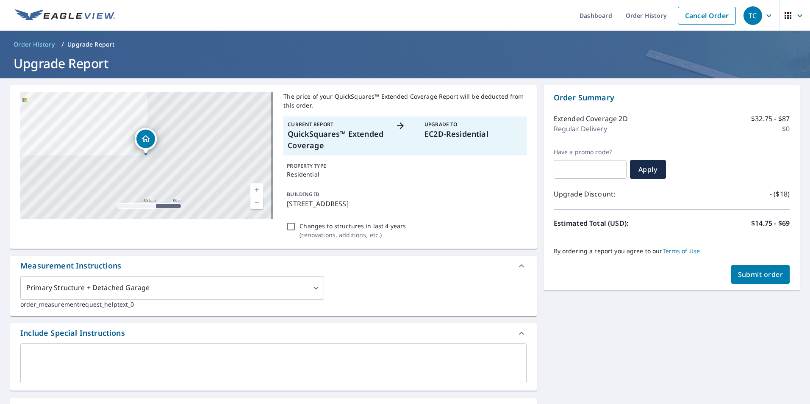
scroll to position [42, 0]
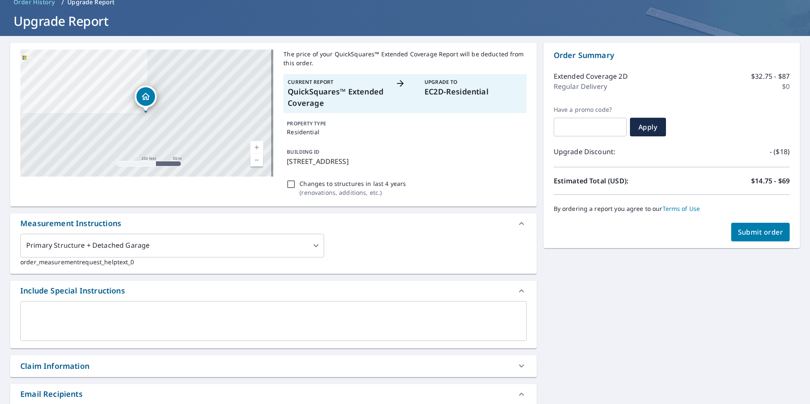
click at [151, 132] on div "[STREET_ADDRESS][PERSON_NAME]" at bounding box center [146, 113] width 253 height 127
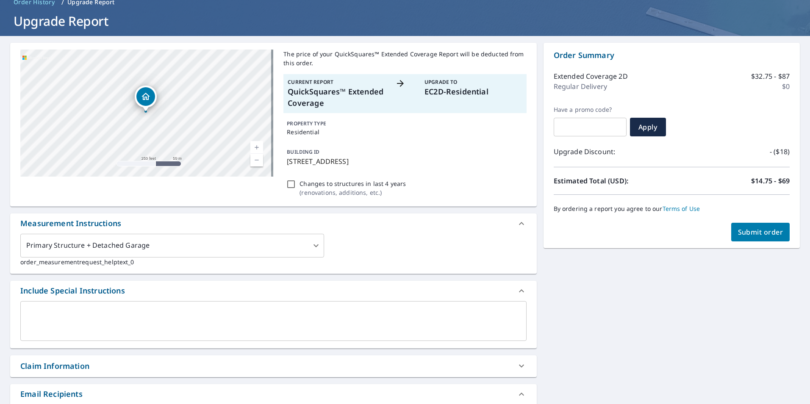
click at [151, 132] on div "[STREET_ADDRESS][PERSON_NAME]" at bounding box center [146, 113] width 253 height 127
click at [69, 24] on h1 "Upgrade Report" at bounding box center [405, 20] width 790 height 17
click at [82, 0] on p "Upgrade Report" at bounding box center [90, 2] width 47 height 8
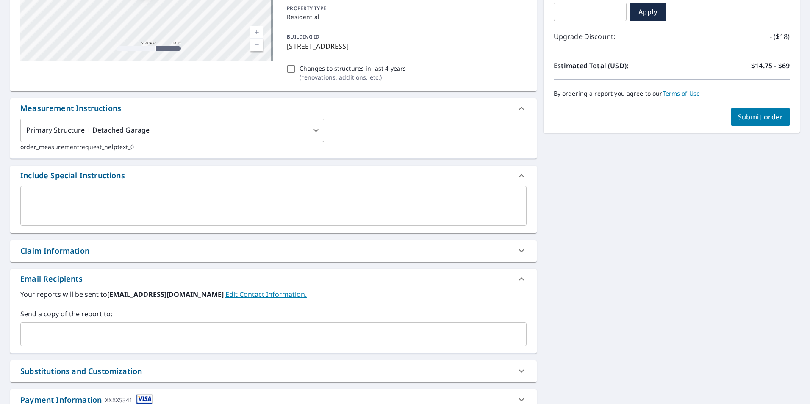
scroll to position [0, 0]
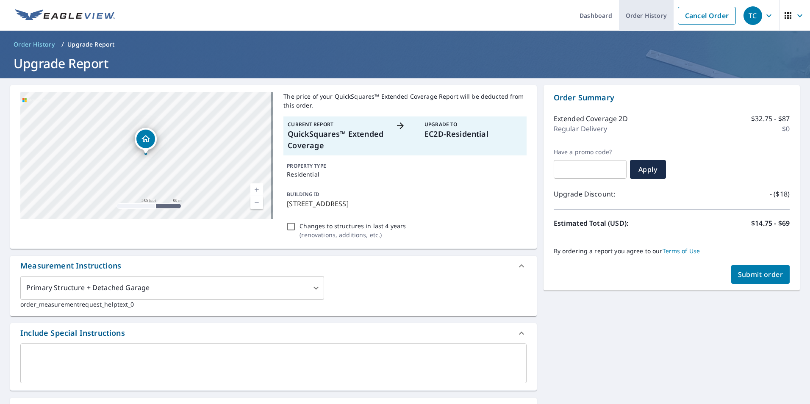
click at [648, 16] on link "Order History" at bounding box center [646, 15] width 55 height 31
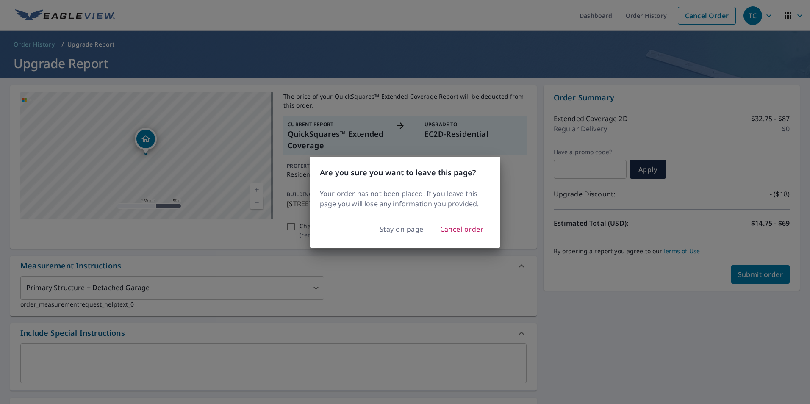
click at [714, 14] on div "Are you sure you want to leave this page? Your order has not been placed. If yo…" at bounding box center [405, 202] width 810 height 404
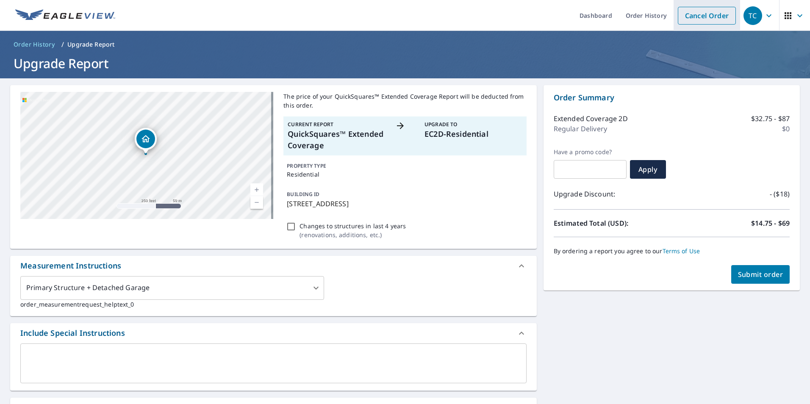
click at [716, 14] on link "Cancel Order" at bounding box center [707, 16] width 58 height 18
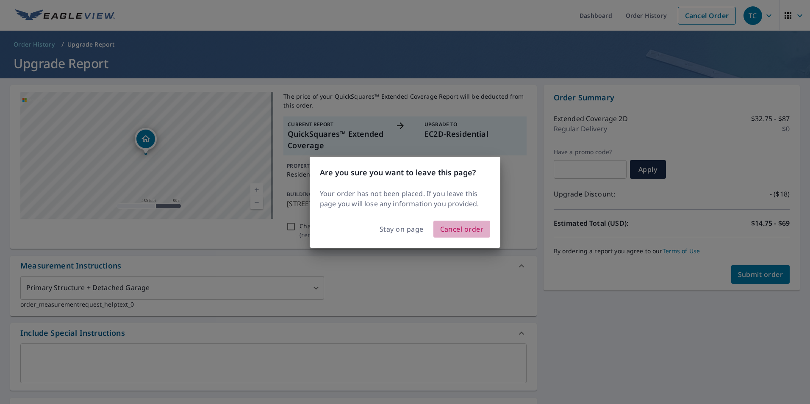
click at [456, 228] on span "Cancel order" at bounding box center [462, 229] width 44 height 12
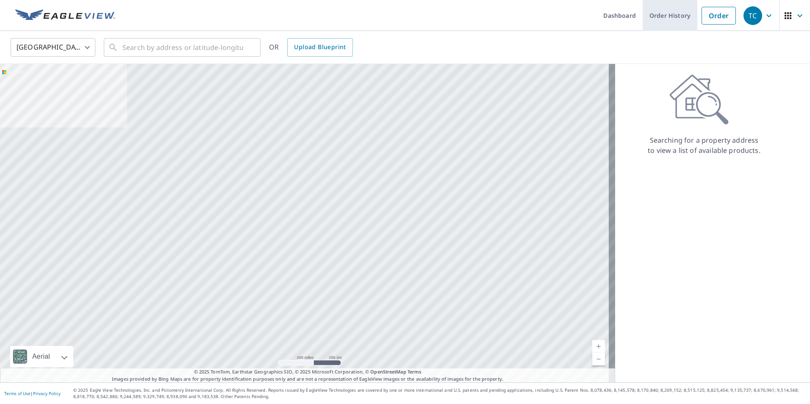
click at [665, 14] on link "Order History" at bounding box center [670, 15] width 55 height 31
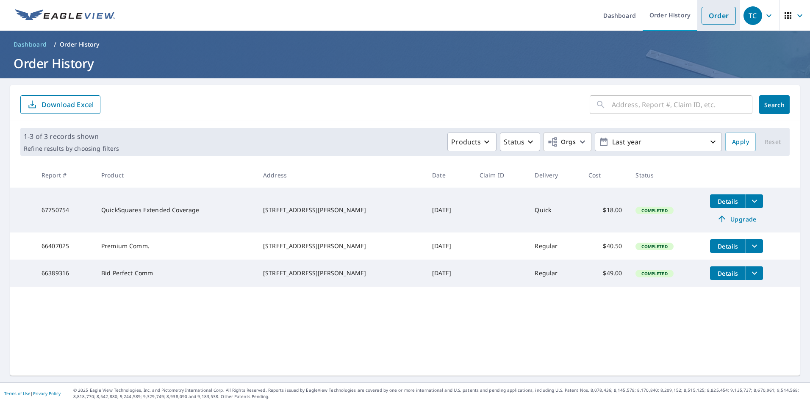
click at [712, 18] on link "Order" at bounding box center [719, 16] width 34 height 18
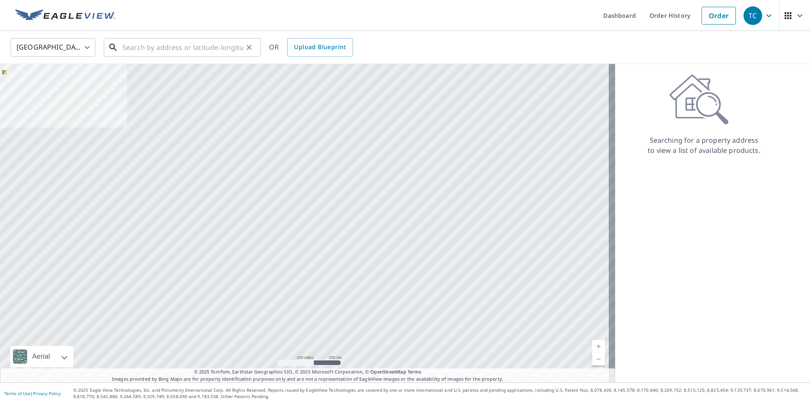
click at [144, 51] on input "text" at bounding box center [182, 48] width 121 height 24
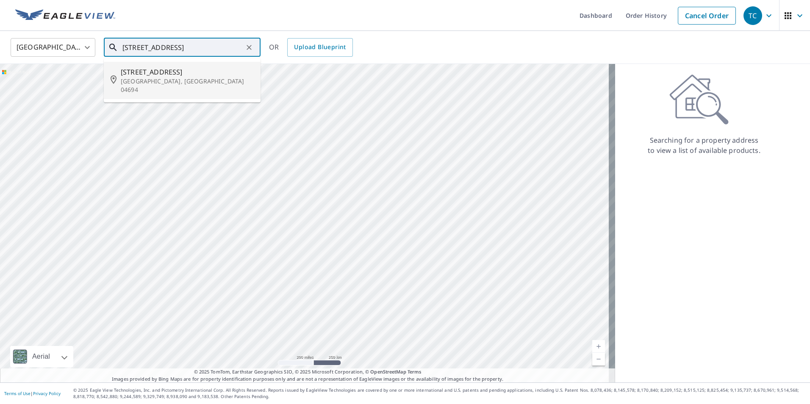
click at [138, 78] on p "[GEOGRAPHIC_DATA], [GEOGRAPHIC_DATA] 04694" at bounding box center [187, 85] width 133 height 17
type input "[STREET_ADDRESS][PERSON_NAME]"
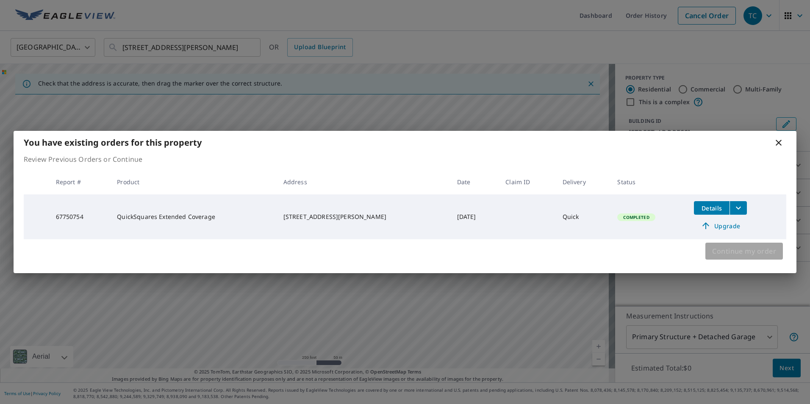
click at [744, 250] on span "Continue my order" at bounding box center [744, 251] width 64 height 12
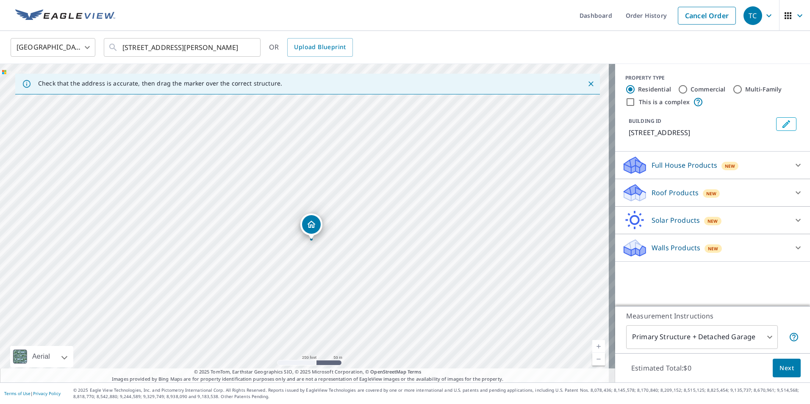
drag, startPoint x: 304, startPoint y: 220, endPoint x: 311, endPoint y: 238, distance: 19.0
click at [630, 130] on p "[STREET_ADDRESS]" at bounding box center [701, 133] width 144 height 10
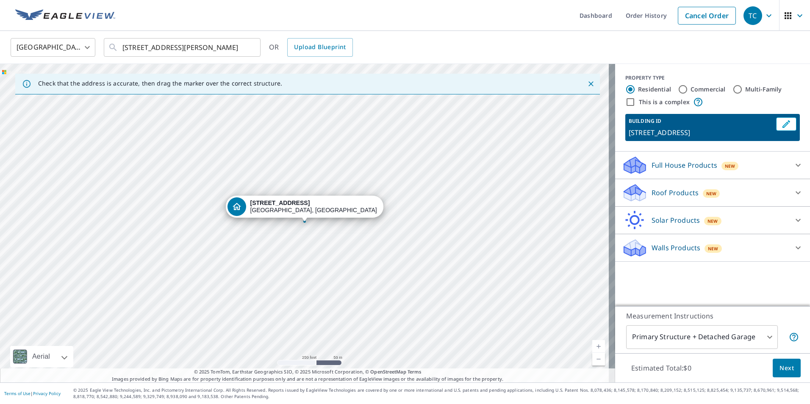
click at [630, 132] on p "[STREET_ADDRESS]" at bounding box center [701, 133] width 144 height 10
click at [782, 122] on icon "Edit building 1" at bounding box center [786, 124] width 10 height 10
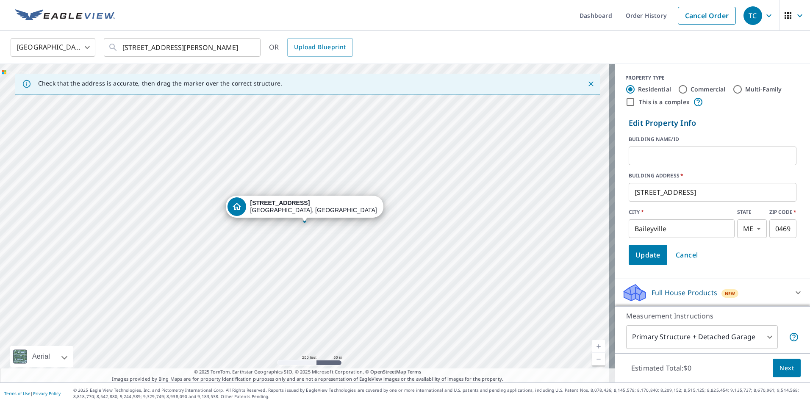
click at [636, 190] on input "[STREET_ADDRESS]" at bounding box center [713, 192] width 168 height 24
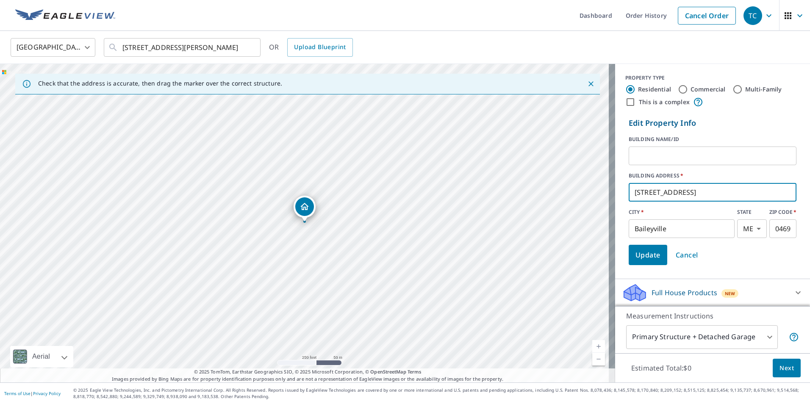
type input "[STREET_ADDRESS]"
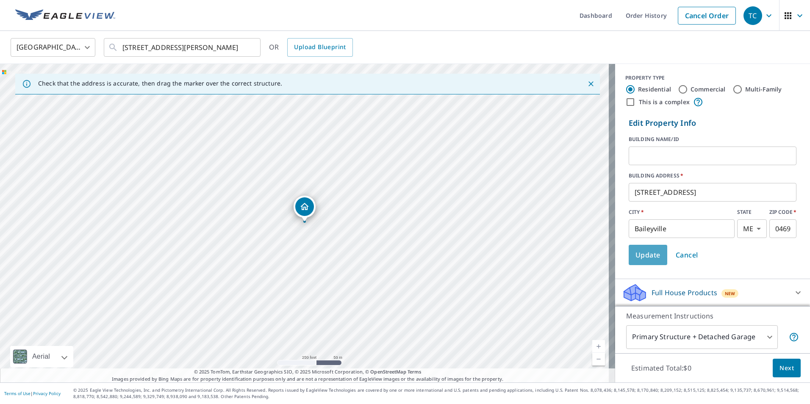
click at [635, 254] on span "Update" at bounding box center [647, 255] width 25 height 12
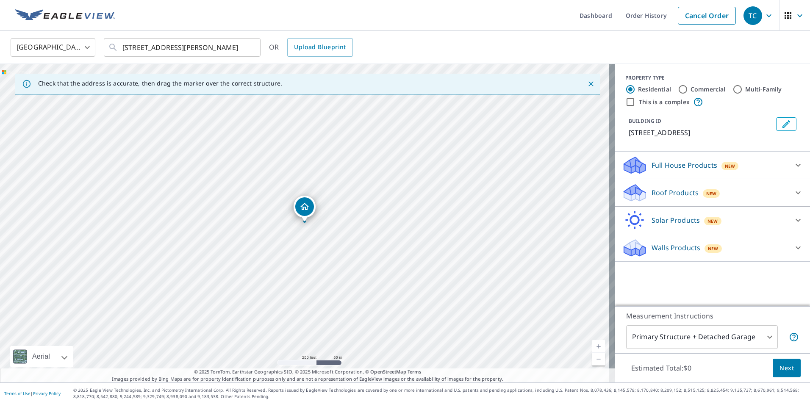
click at [794, 195] on icon at bounding box center [798, 193] width 10 height 10
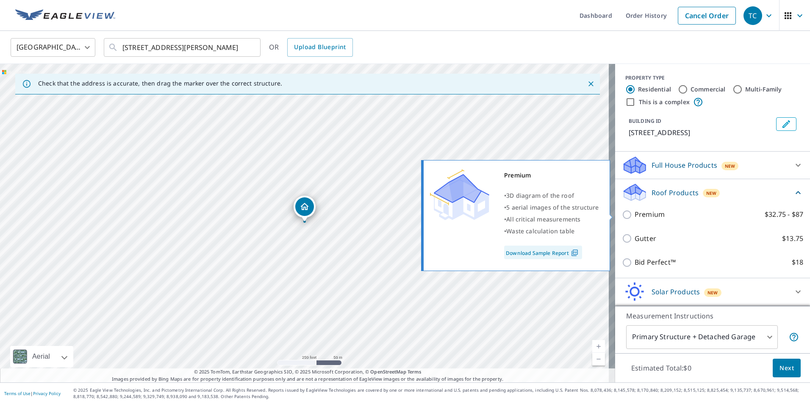
click at [623, 215] on input "Premium $32.75 - $87" at bounding box center [628, 215] width 13 height 10
checkbox input "true"
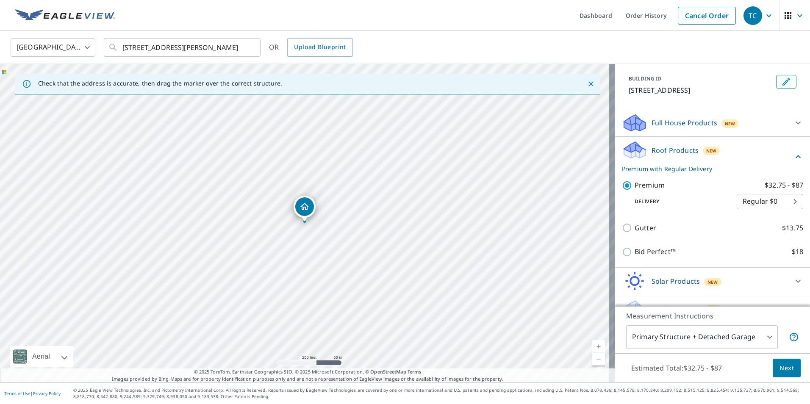
scroll to position [59, 0]
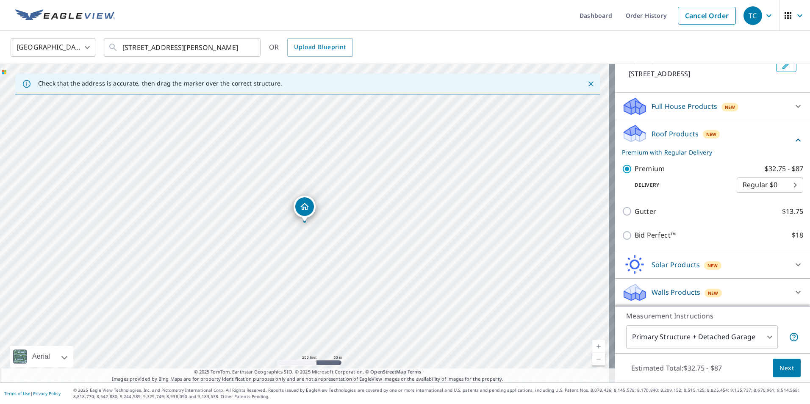
click at [779, 367] on span "Next" at bounding box center [786, 368] width 14 height 11
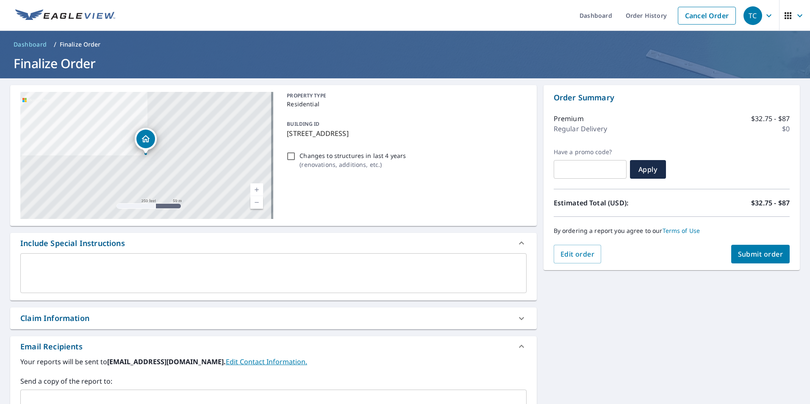
click at [256, 189] on link "Current Level 17, Zoom In" at bounding box center [256, 189] width 13 height 13
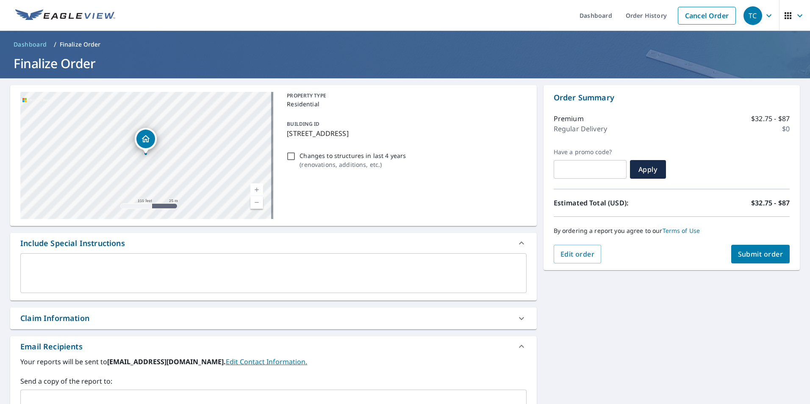
click at [252, 187] on link "Current Level 18, Zoom In" at bounding box center [256, 189] width 13 height 13
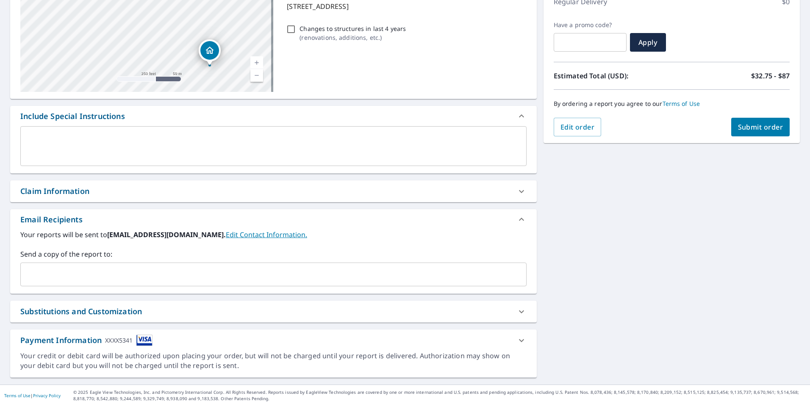
scroll to position [129, 0]
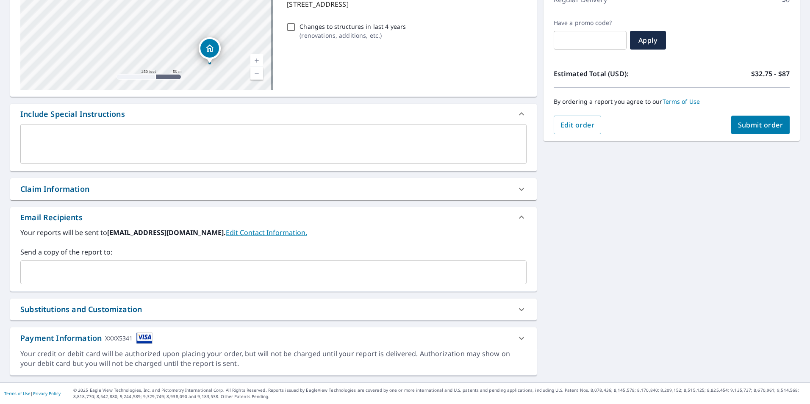
click at [516, 308] on icon at bounding box center [521, 310] width 10 height 10
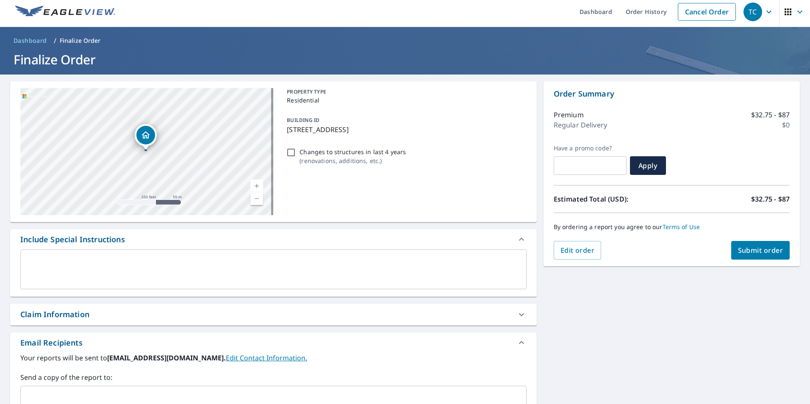
scroll to position [0, 0]
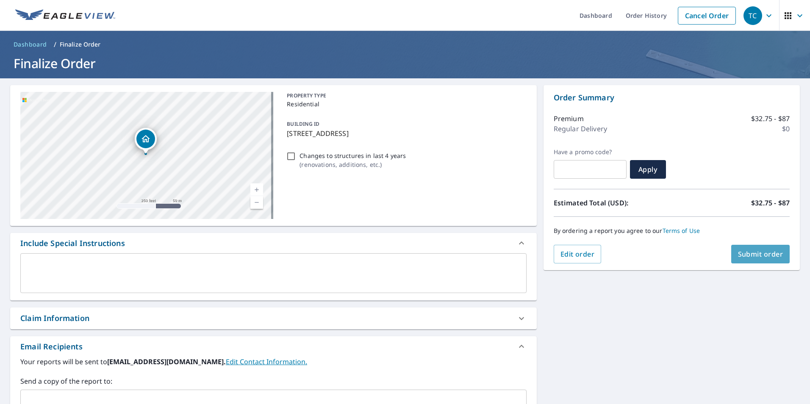
click at [761, 255] on span "Submit order" at bounding box center [760, 254] width 45 height 9
